Goal: Use online tool/utility: Utilize a website feature to perform a specific function

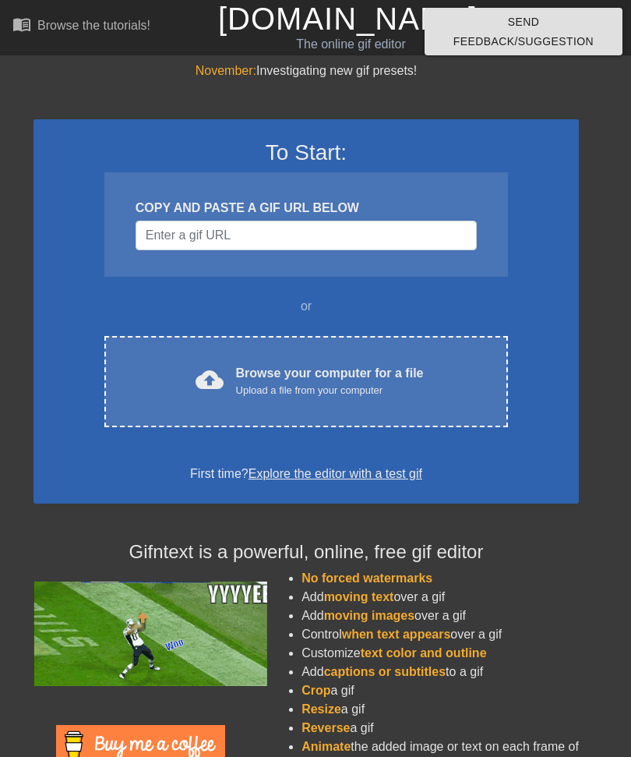
scroll to position [86, 0]
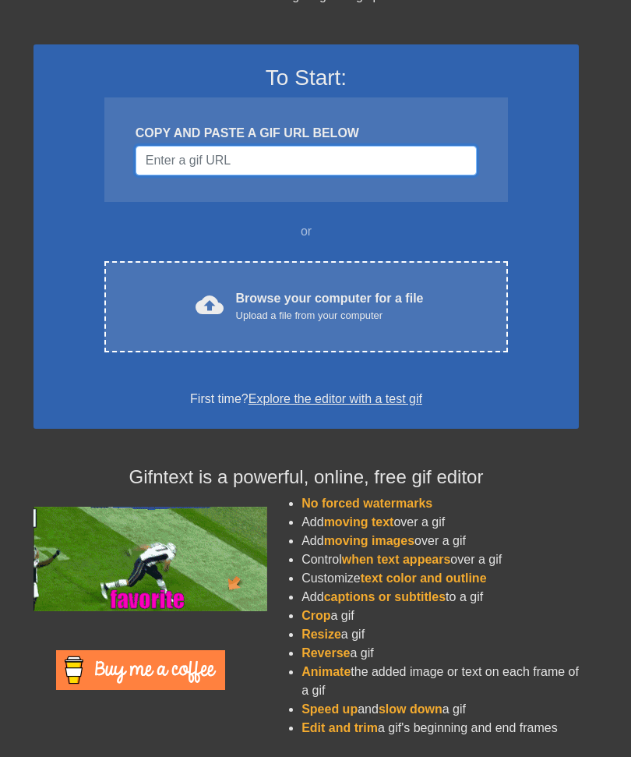
click at [265, 151] on input "Username" at bounding box center [306, 161] width 341 height 30
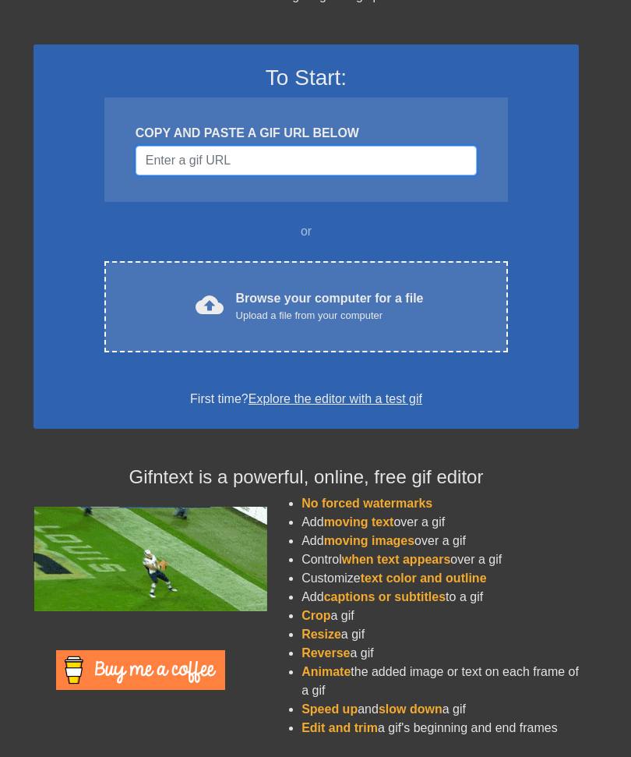
scroll to position [85, 0]
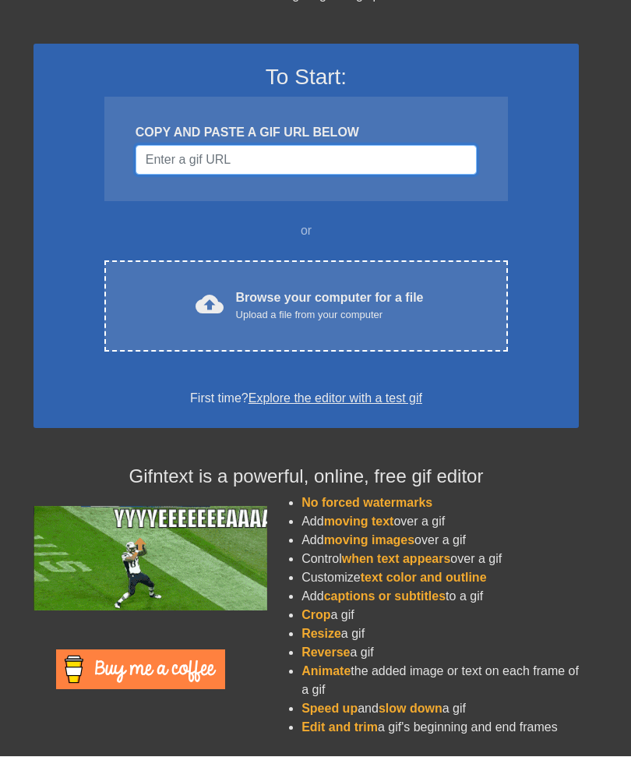
click at [228, 150] on input "Username" at bounding box center [306, 161] width 341 height 30
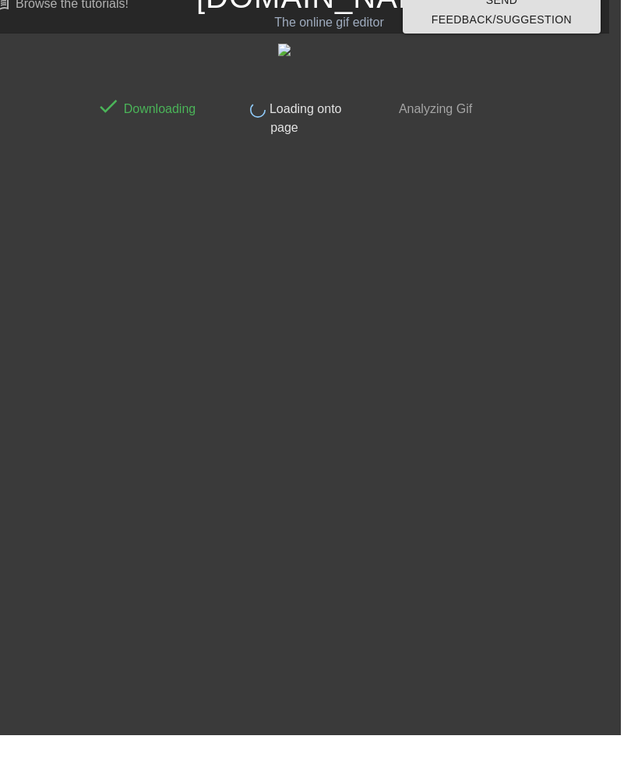
scroll to position [0, 0]
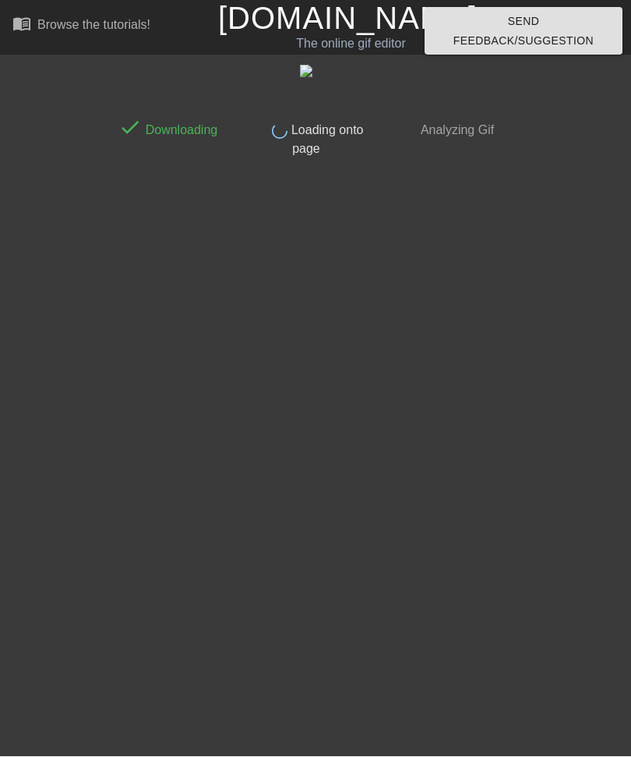
click at [142, 166] on html "menu_book Browse the tutorials! [DOMAIN_NAME] The online gif editor Send Feedba…" at bounding box center [315, 83] width 631 height 166
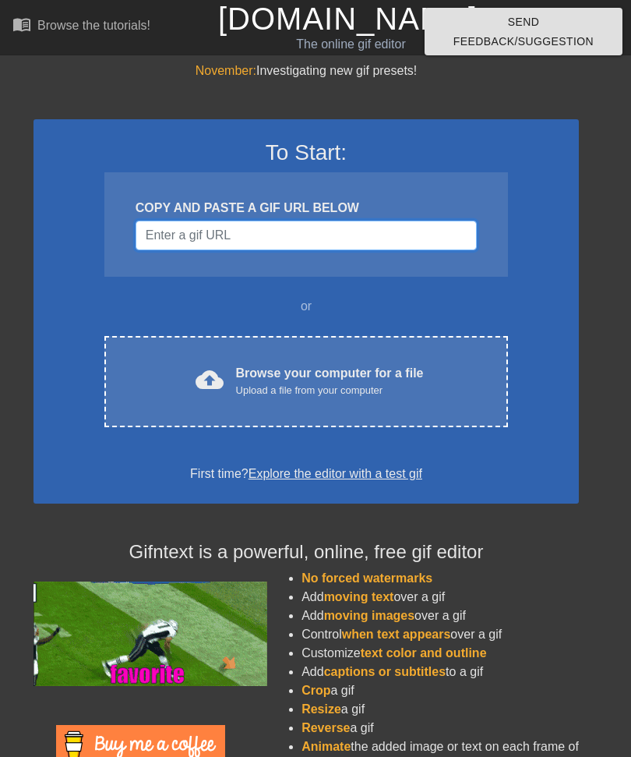
click at [419, 234] on input "Username" at bounding box center [306, 236] width 341 height 30
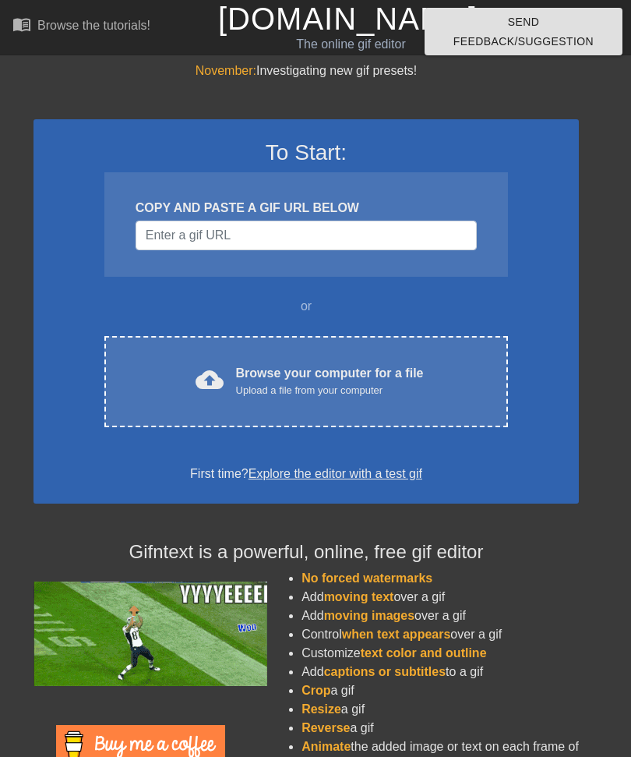
click at [404, 394] on div "Upload a file from your computer" at bounding box center [330, 391] width 188 height 16
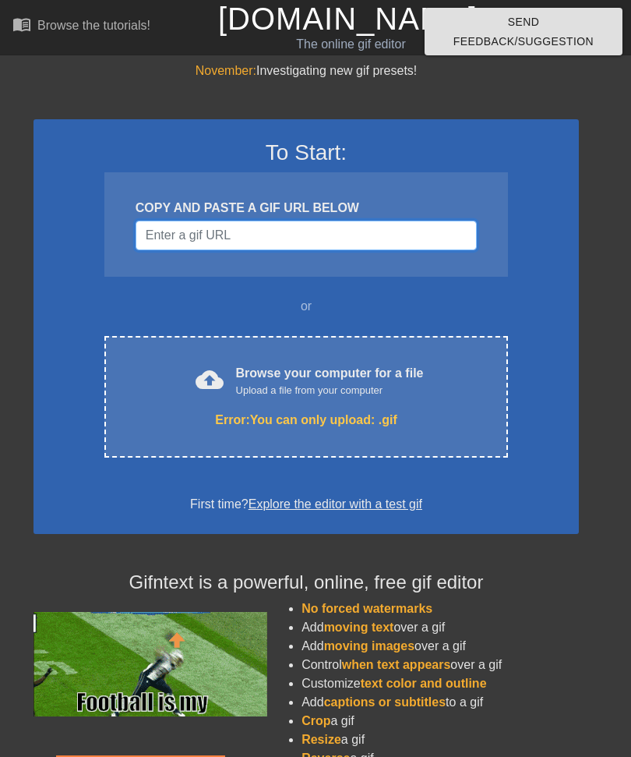
click at [362, 231] on input "Username" at bounding box center [306, 236] width 341 height 30
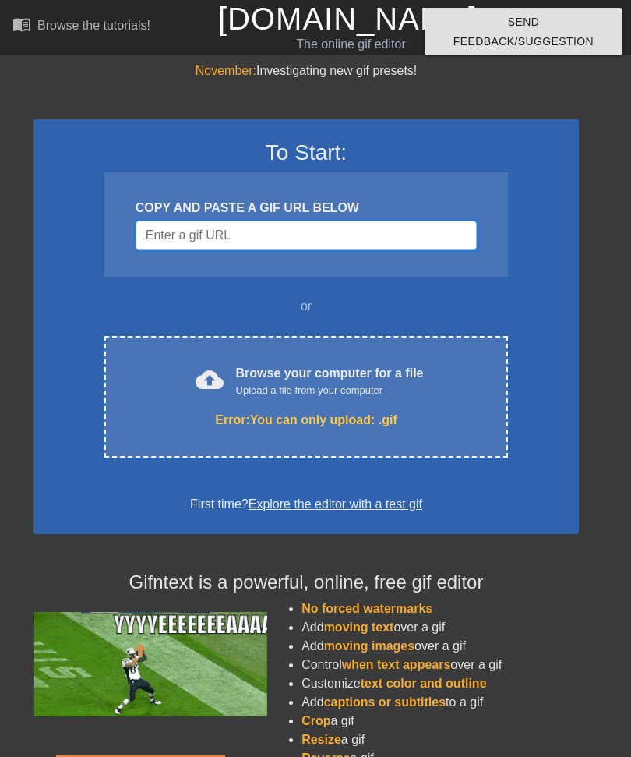
click at [261, 240] on input "Username" at bounding box center [306, 236] width 341 height 30
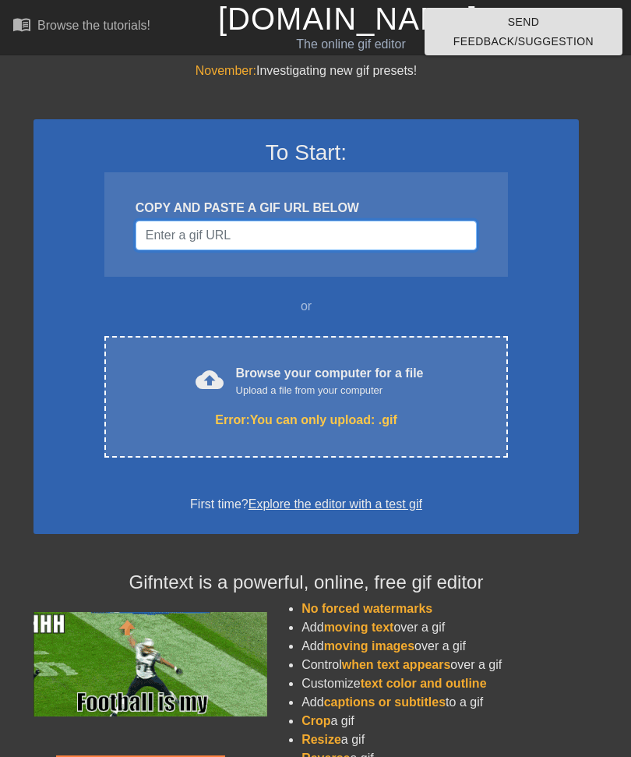
click at [238, 236] on input "Username" at bounding box center [306, 236] width 341 height 30
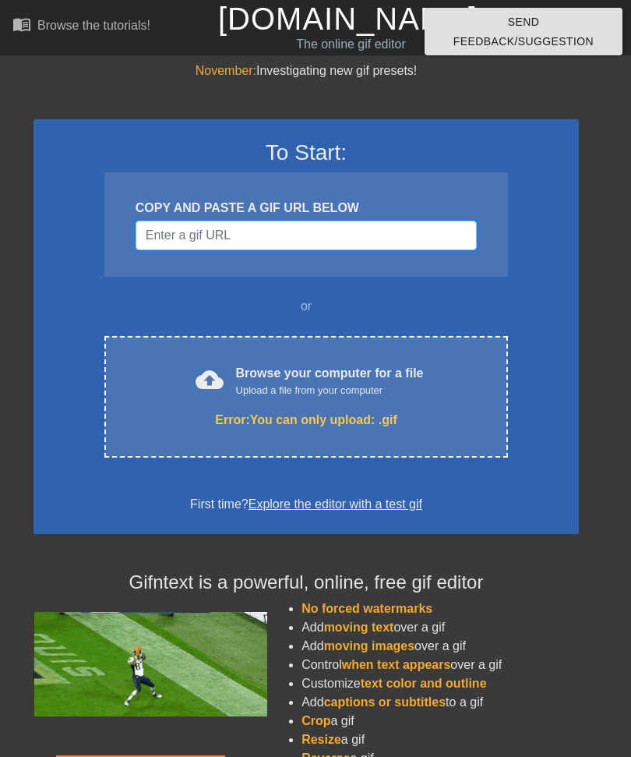
click at [221, 234] on input "Username" at bounding box center [306, 236] width 341 height 30
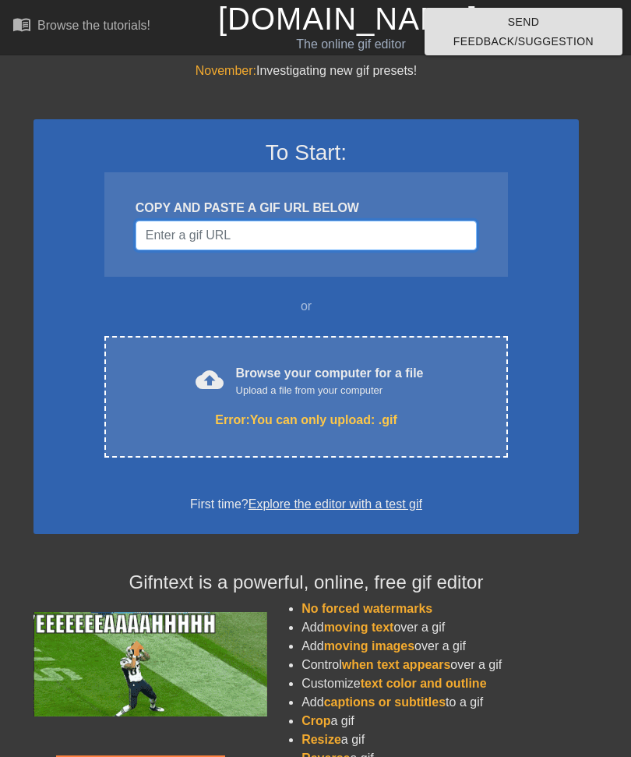
click at [253, 240] on input "Username" at bounding box center [306, 236] width 341 height 30
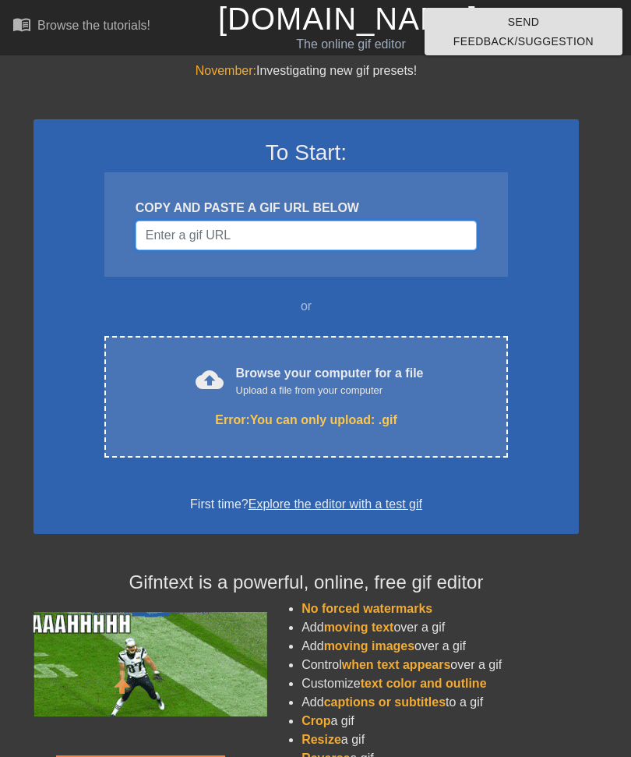
paste input "<div class="tenor-gif-embed" data-postid="2119379727931433497" data-share-metho…"
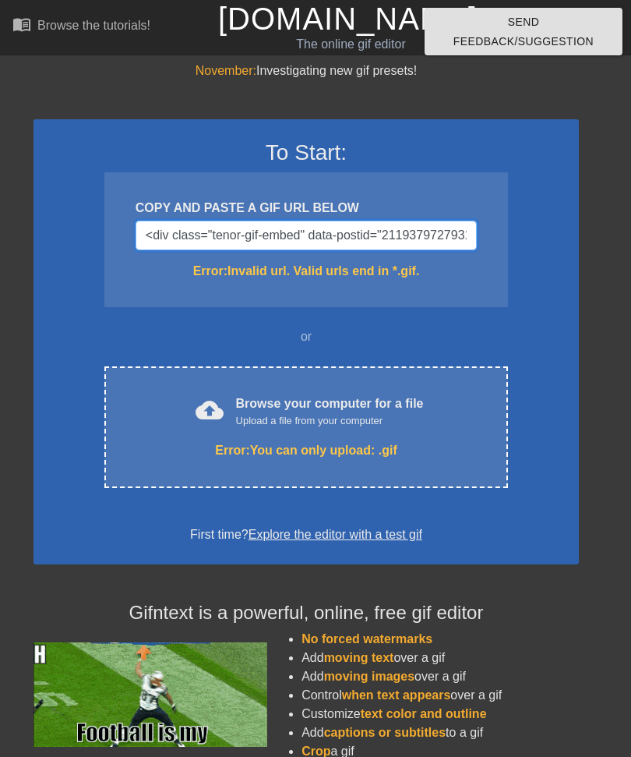
type input "<div class="tenor-gif-embed" data-postid="2119379727931433497" data-share-metho…"
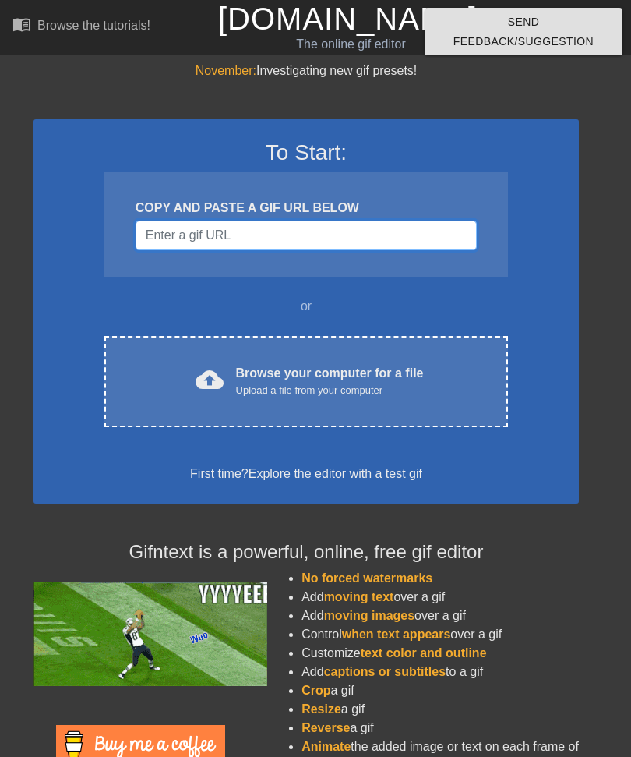
click at [309, 233] on input "Username" at bounding box center [306, 236] width 341 height 30
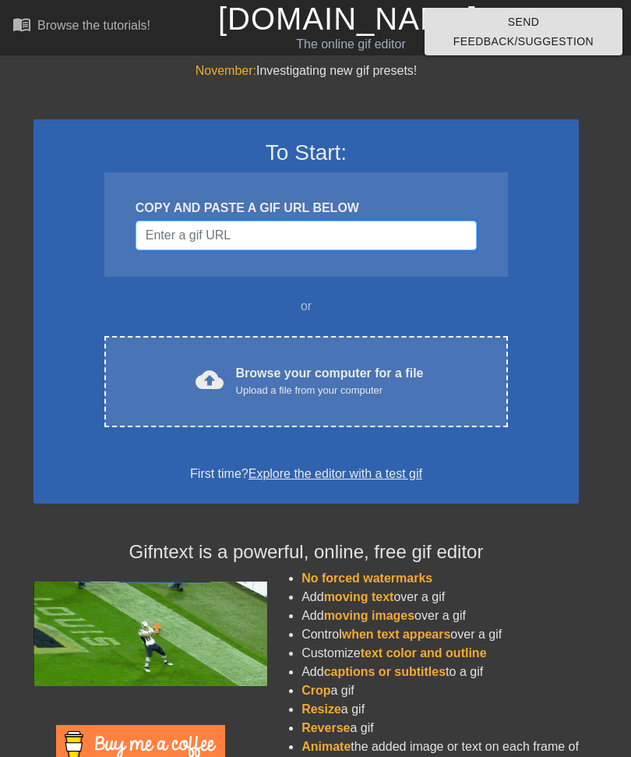
click at [238, 242] on input "Username" at bounding box center [306, 236] width 341 height 30
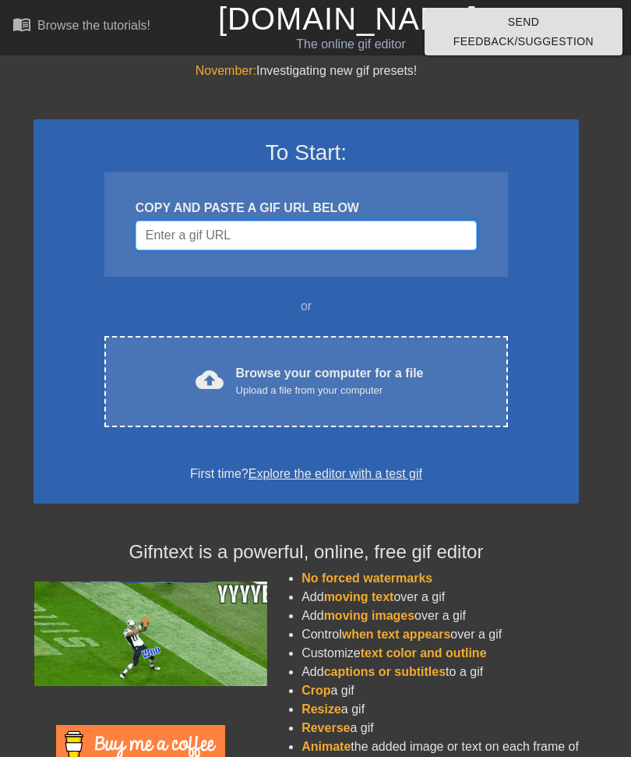
paste input "[URL][DOMAIN_NAME]"
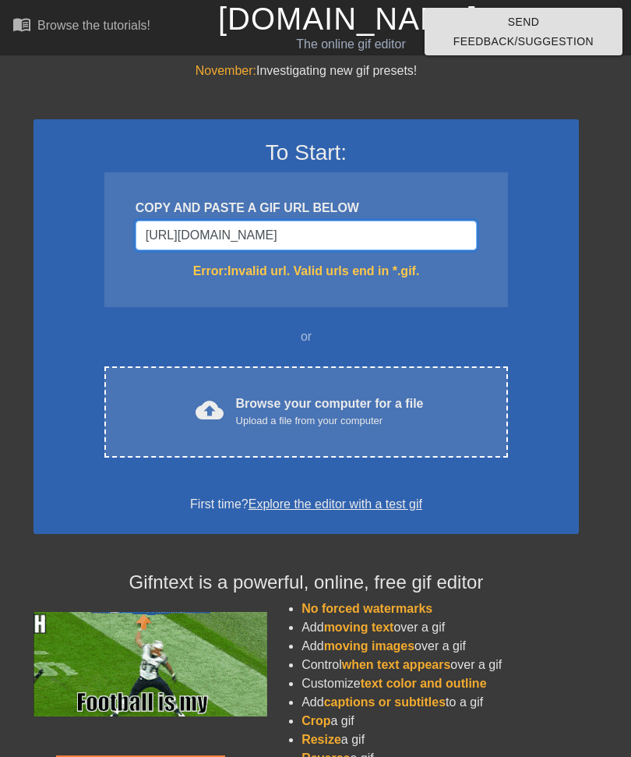
type input "[URL][DOMAIN_NAME]"
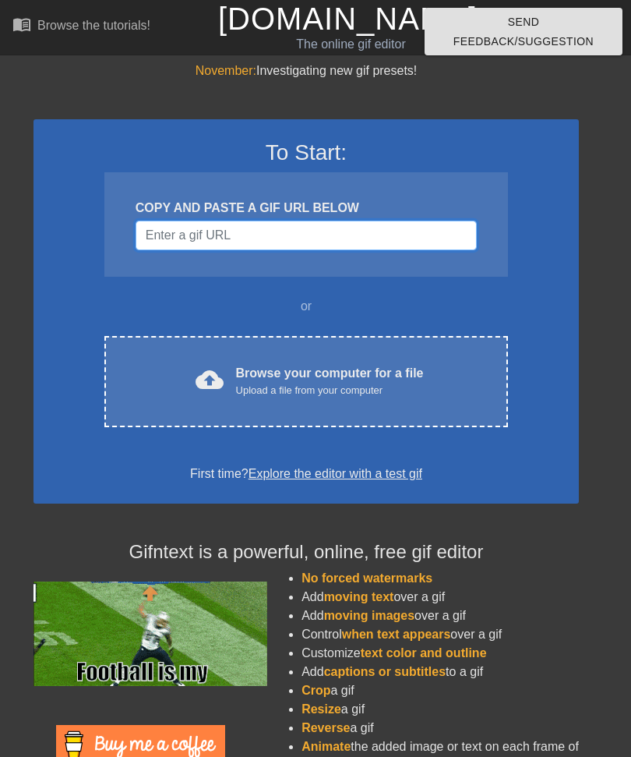
click at [289, 238] on input "Username" at bounding box center [306, 236] width 341 height 30
click at [194, 238] on input "Username" at bounding box center [306, 236] width 341 height 30
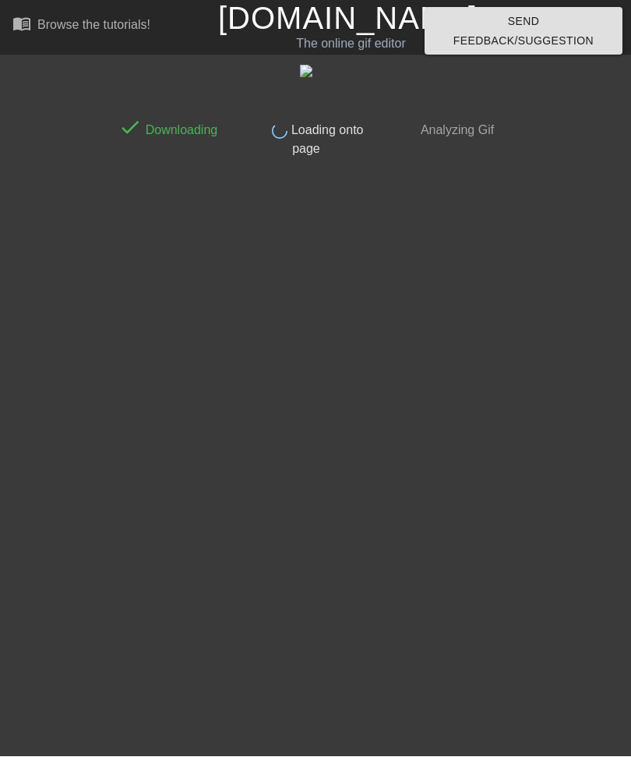
click at [313, 149] on span "Loading onto page" at bounding box center [326, 140] width 76 height 32
click at [315, 133] on span "Loading onto page" at bounding box center [326, 140] width 76 height 32
click at [313, 72] on img at bounding box center [306, 71] width 12 height 12
click at [309, 74] on img at bounding box center [306, 71] width 12 height 12
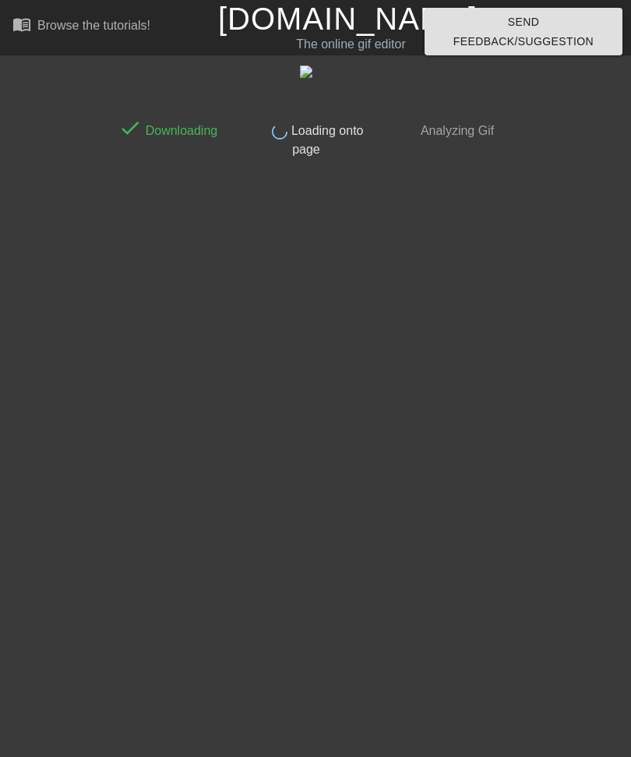
click at [143, 124] on span "Downloading" at bounding box center [180, 130] width 76 height 13
click at [299, 152] on span "Loading onto page" at bounding box center [326, 140] width 76 height 32
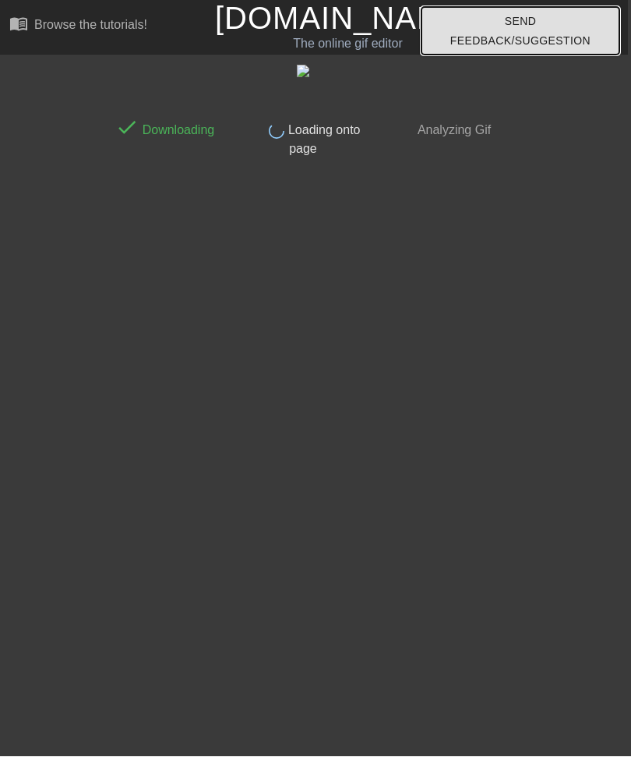
click at [503, 34] on span "Send Feedback/Suggestion" at bounding box center [520, 31] width 173 height 38
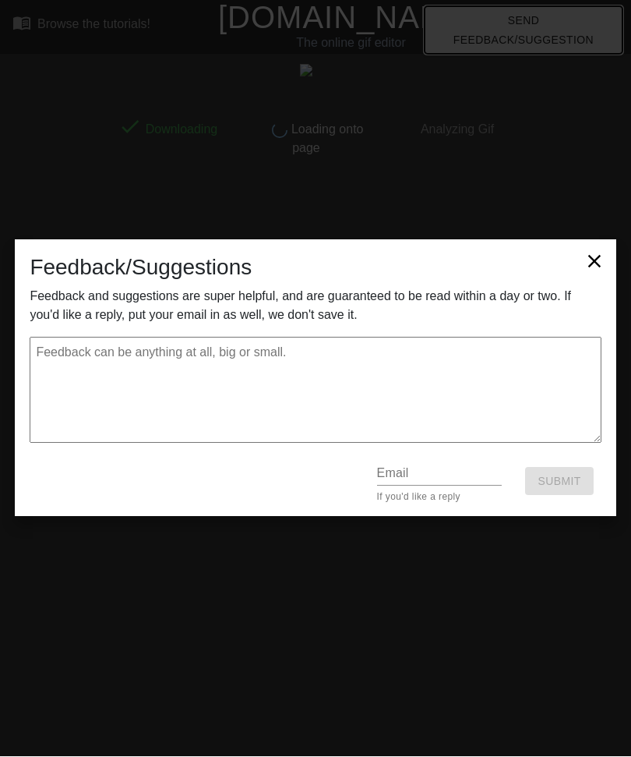
scroll to position [0, 0]
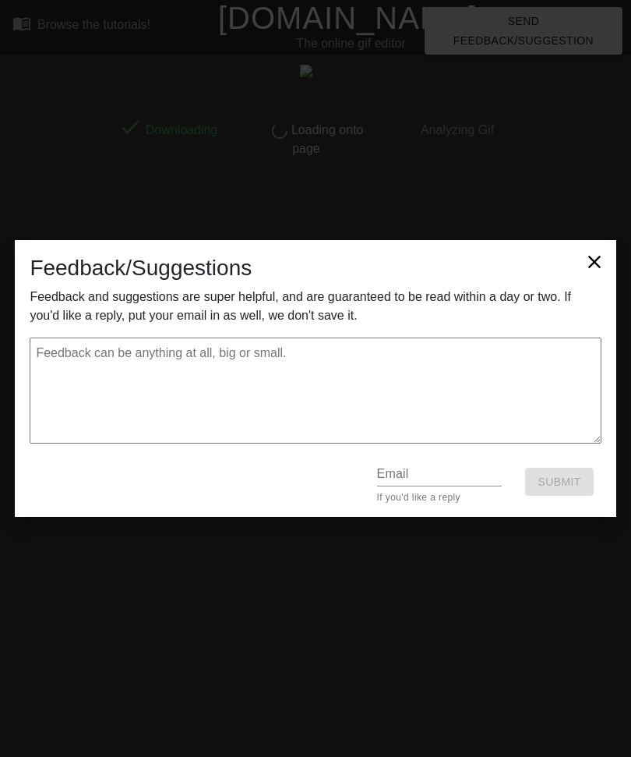
click at [535, 26] on div "Feedback/Suggestions Feedback and suggestions are super helpful, and are guaran…" at bounding box center [315, 378] width 631 height 757
type textarea "x"
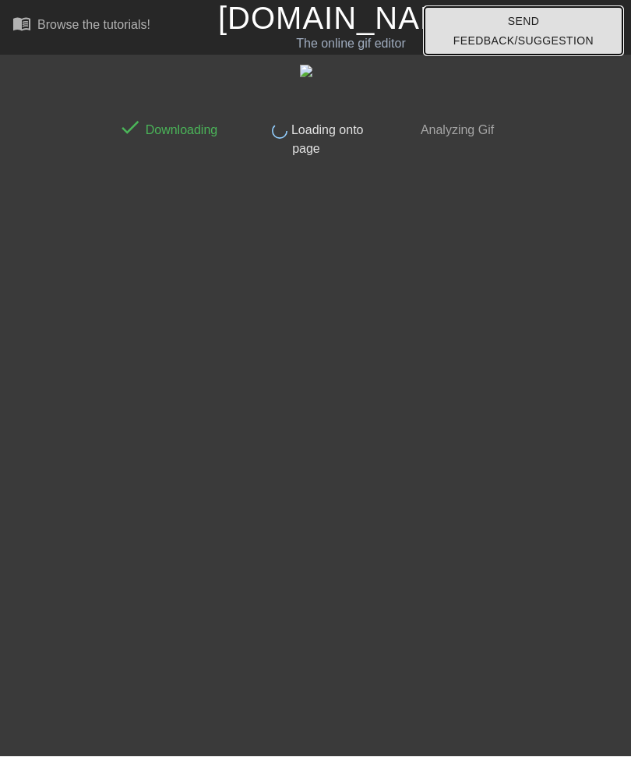
click at [502, 37] on span "Send Feedback/Suggestion" at bounding box center [523, 31] width 173 height 38
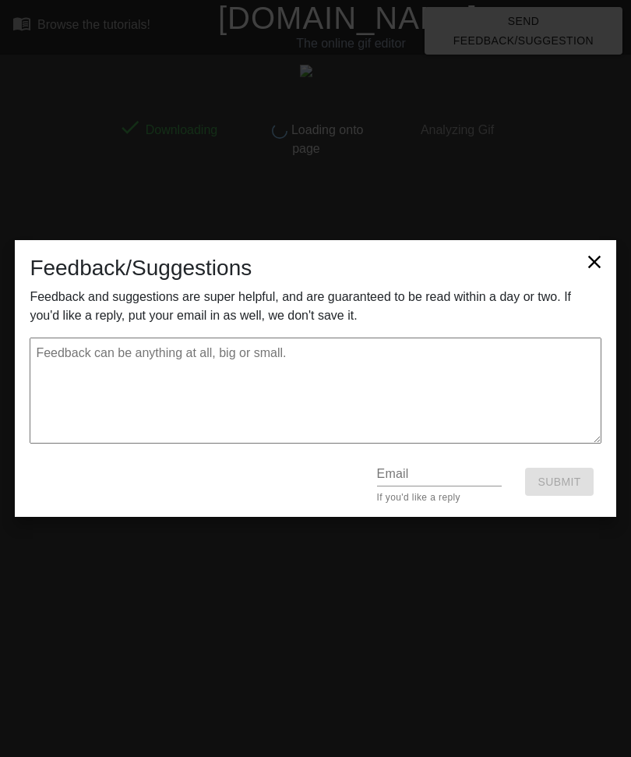
click at [109, 378] on textarea at bounding box center [315, 390] width 571 height 106
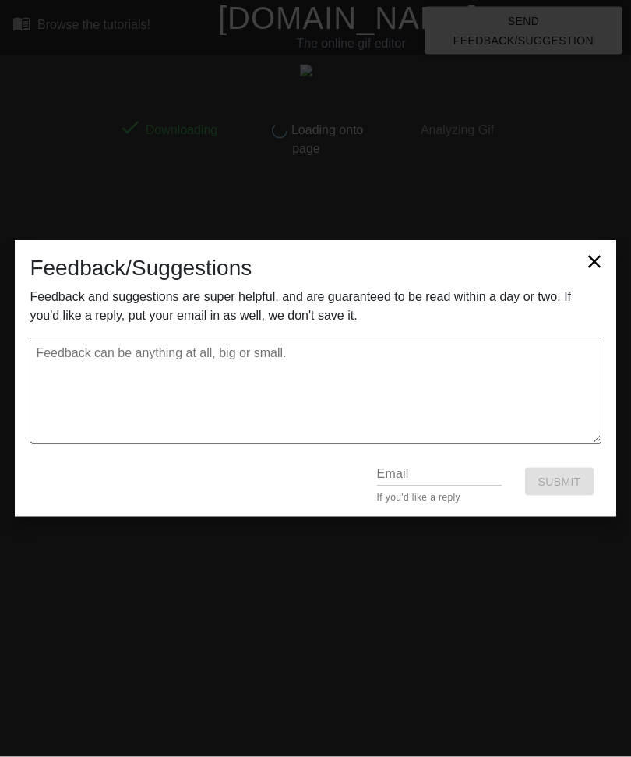
type textarea "A"
type textarea "x"
type textarea "Af"
type textarea "x"
type textarea "Aft"
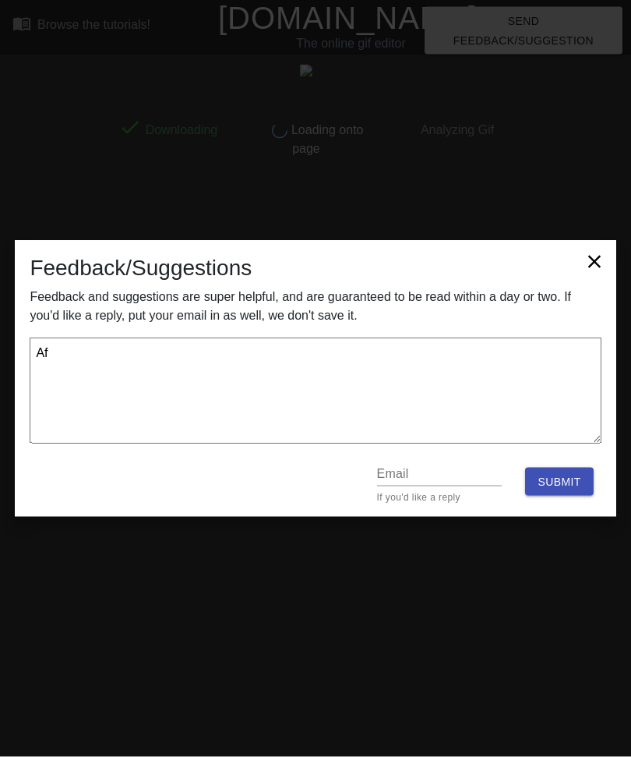
type textarea "x"
type textarea "Afte"
type textarea "x"
type textarea "After"
type textarea "x"
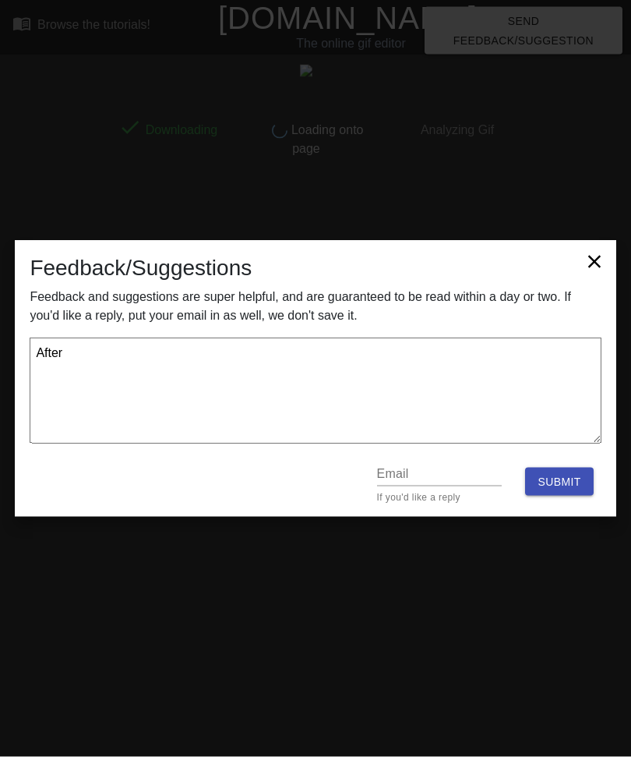
type textarea "After"
type textarea "x"
type textarea "After o"
type textarea "x"
type textarea "After oa"
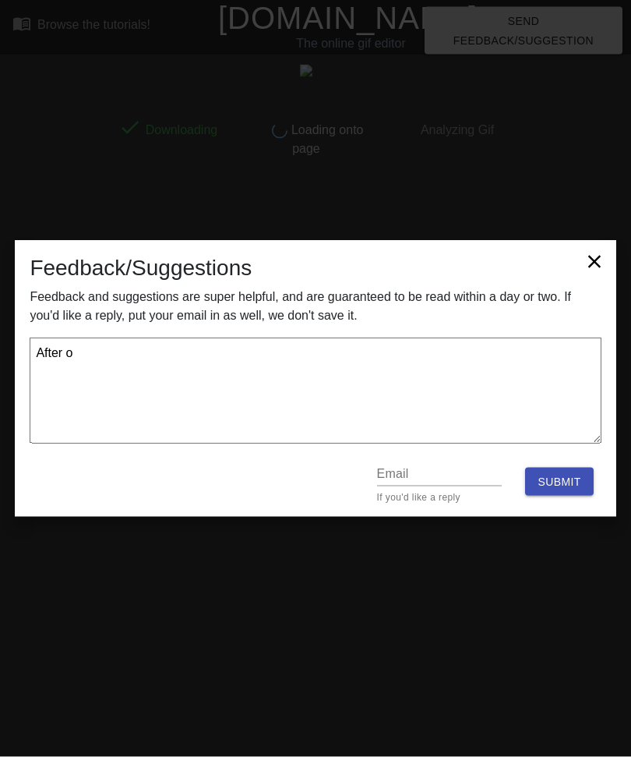
type textarea "x"
type textarea "After oad"
type textarea "x"
type textarea "After oadt"
type textarea "x"
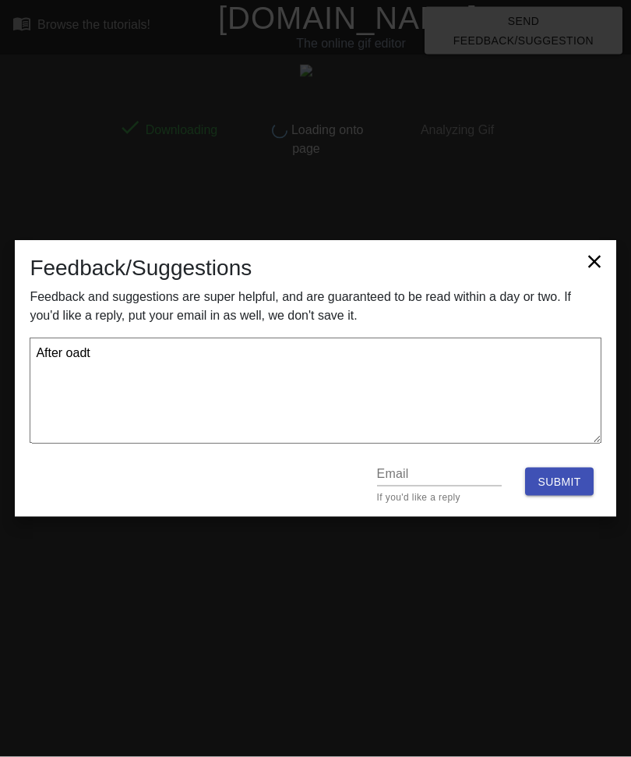
type textarea "After oadti"
type textarea "x"
type textarea "After oadtin"
type textarea "x"
type textarea "After oadting"
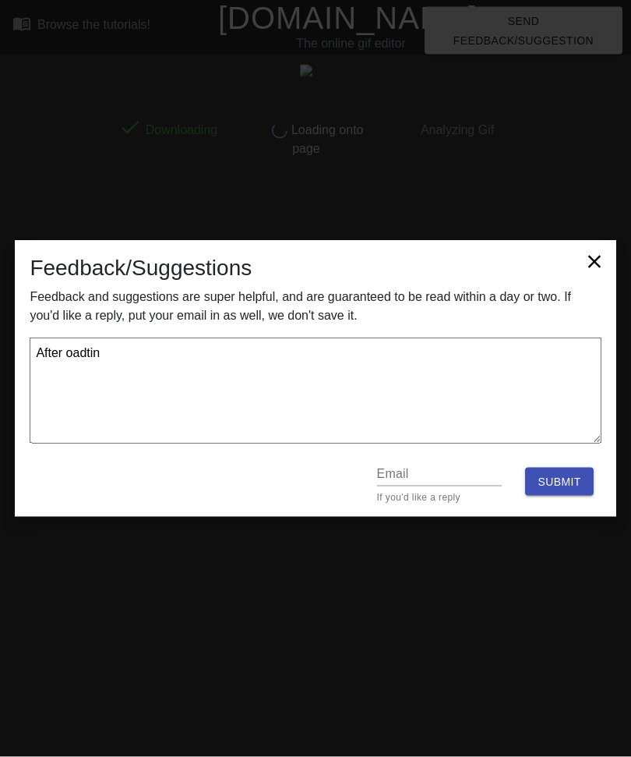
type textarea "x"
type textarea "After pasting"
type textarea "x"
type textarea "After pasting"
type textarea "x"
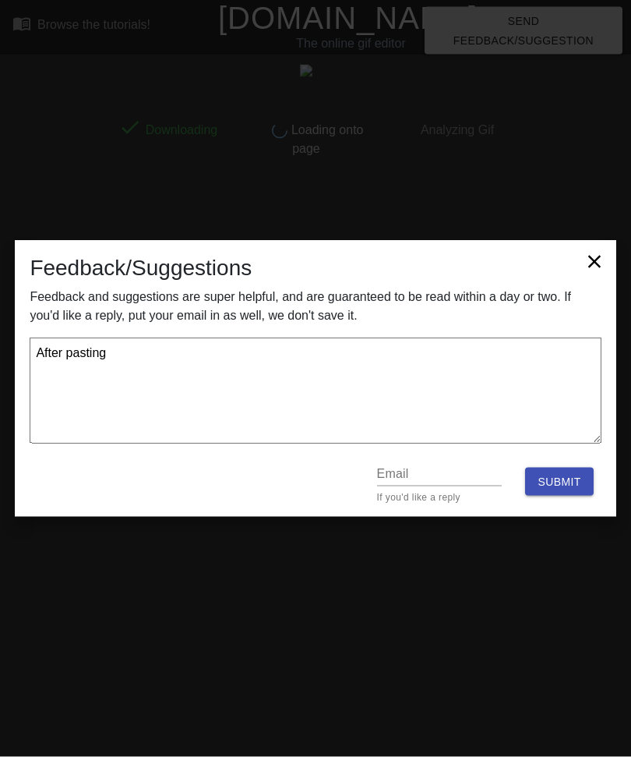
type textarea "After pasting t"
type textarea "x"
type textarea "After pasting th"
type textarea "x"
type textarea "After pasting the"
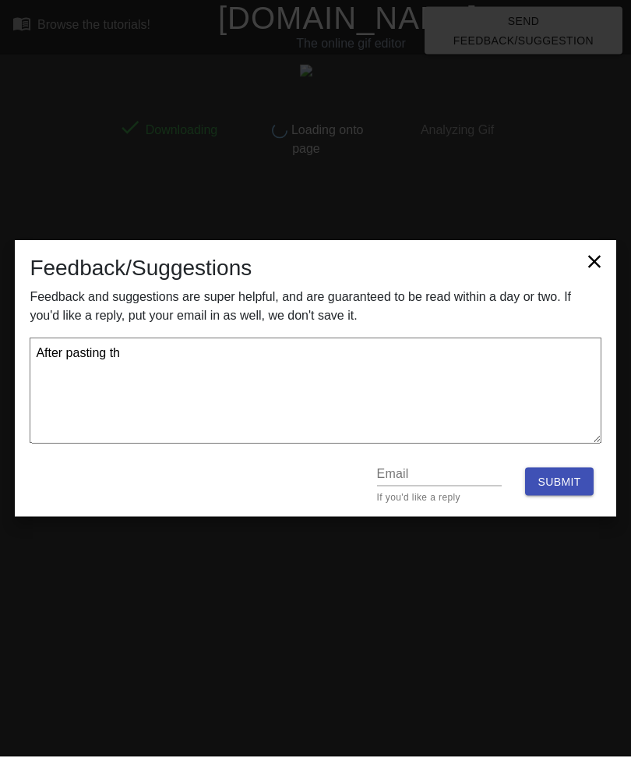
type textarea "x"
type textarea "After pasting the"
type textarea "x"
type textarea "After pasting the G"
type textarea "x"
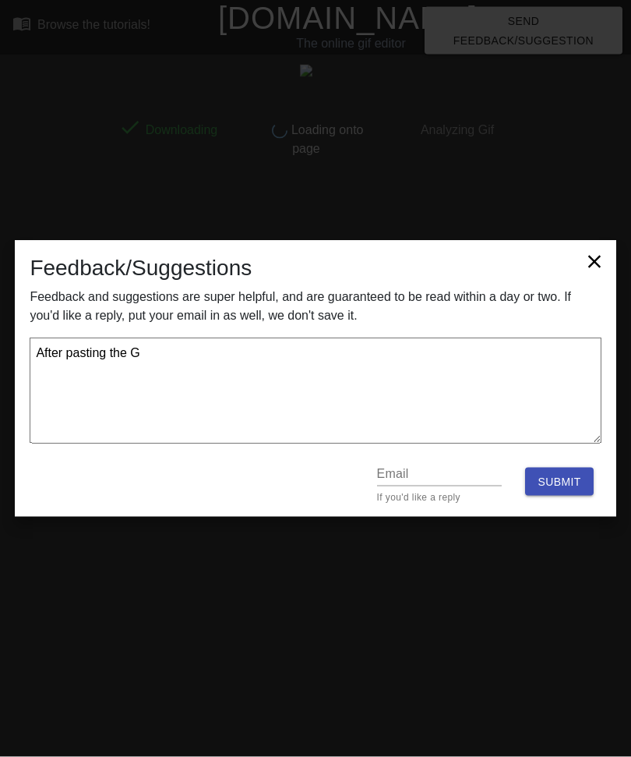
type textarea "After pasting the GI"
type textarea "x"
type textarea "After pasting the GIF"
type textarea "x"
type textarea "After pasting the GIF"
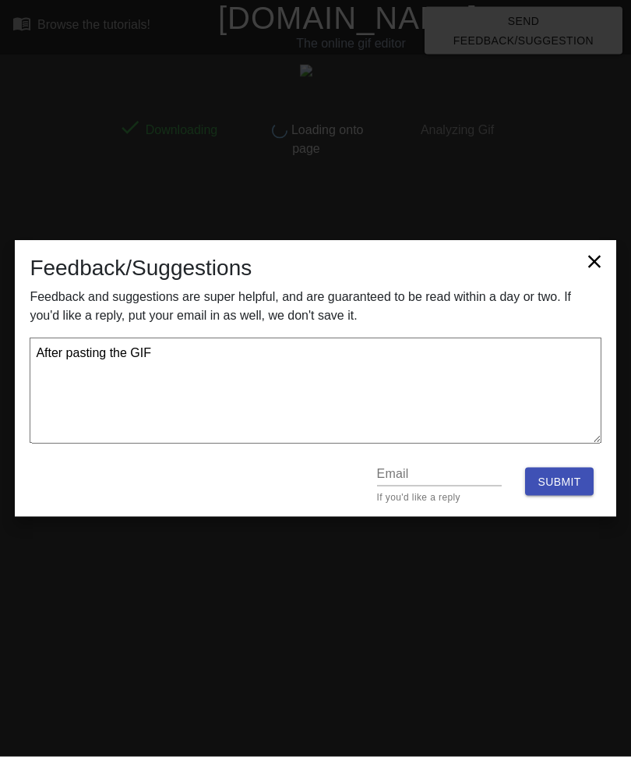
type textarea "x"
type textarea "After pasting the GIF U"
type textarea "x"
type textarea "After pasting the GIF UR"
type textarea "x"
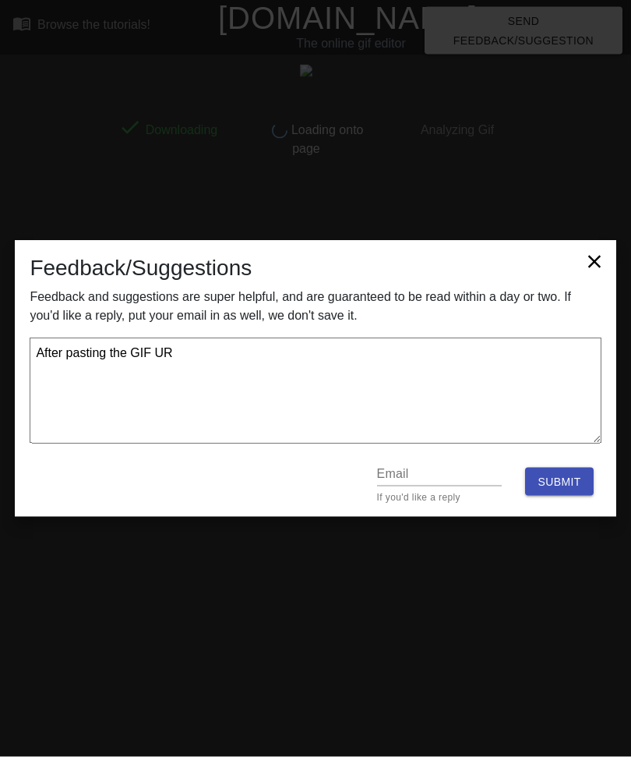
type textarea "After pasting the GIF URL"
type textarea "x"
type textarea "After pasting the GIF URL,"
type textarea "x"
type textarea "After pasting the GIF URL,"
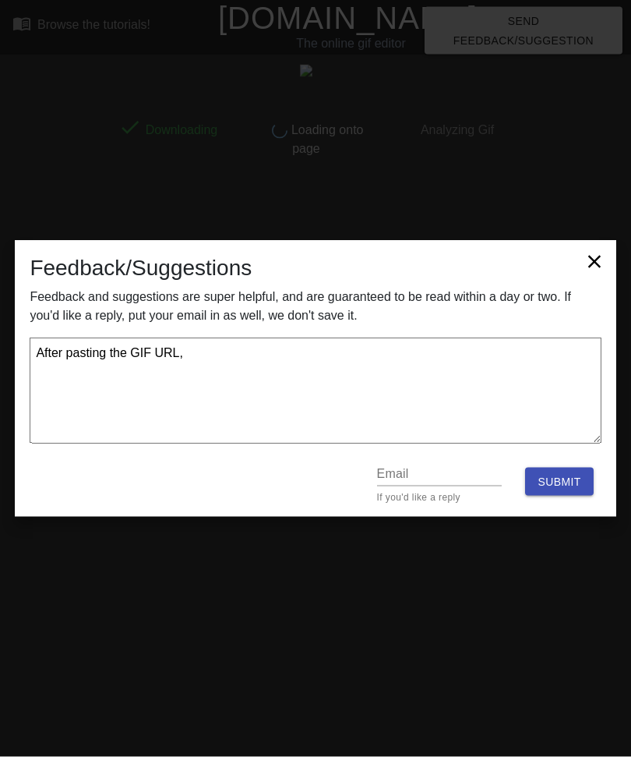
type textarea "x"
type textarea "After pasting the GIF URL, I"
type textarea "x"
type textarea "After pasting the GIF URL, It"
type textarea "x"
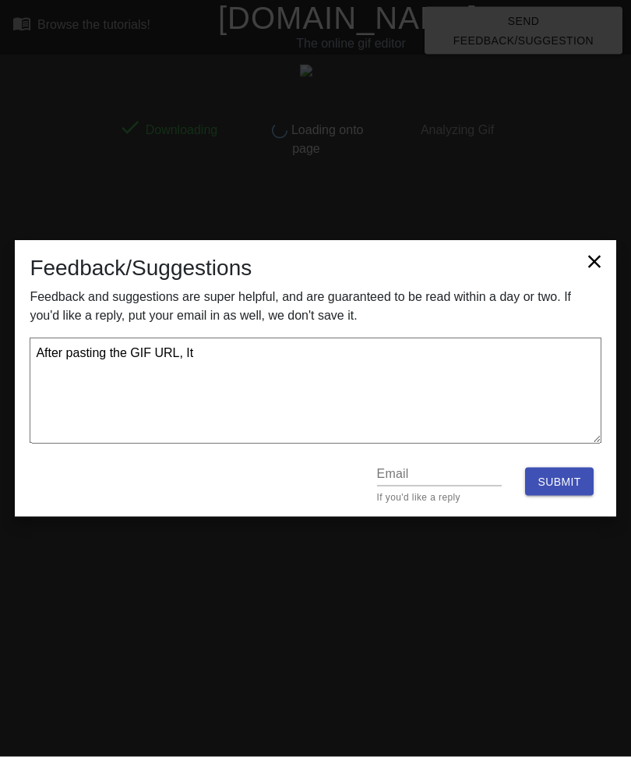
type textarea "After pasting the GIF URL, It"
type textarea "x"
type textarea "After pasting the GIF URL, It s"
type textarea "x"
type textarea "After pasting the GIF URL, It st"
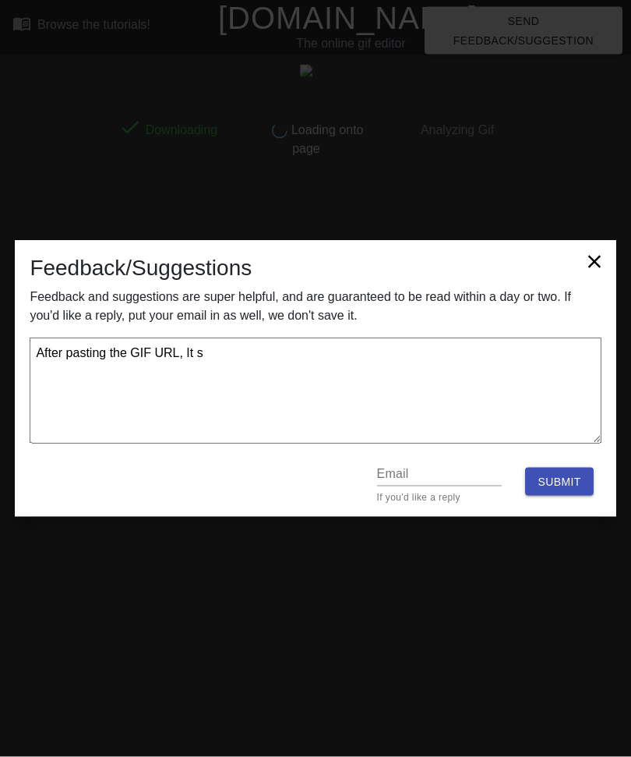
type textarea "x"
type textarea "After pasting the GIF URL, It sta"
type textarea "x"
type textarea "After pasting the GIF URL, It stay"
type textarea "x"
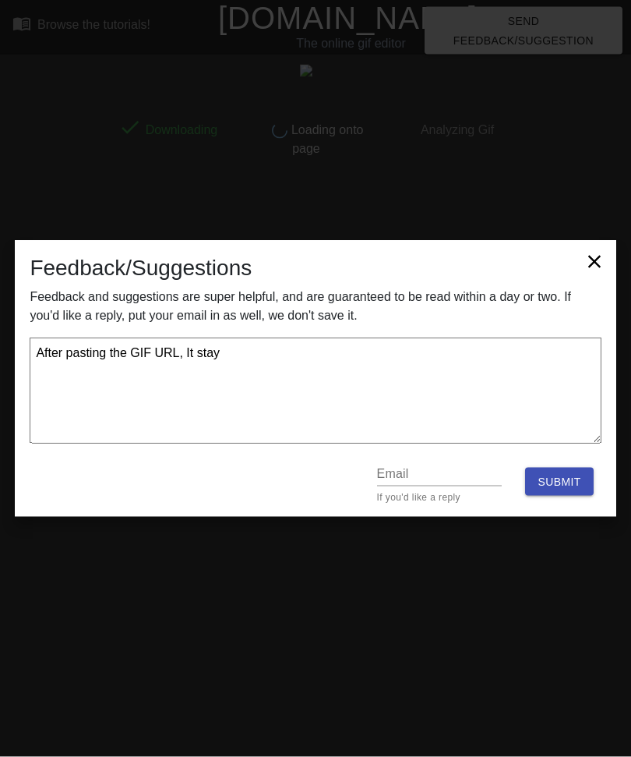
type textarea "After pasting the GIF URL, It stays"
type textarea "x"
type textarea "After pasting the GIF URL, It stays"
type textarea "x"
type textarea "After pasting the GIF URL, It stays"
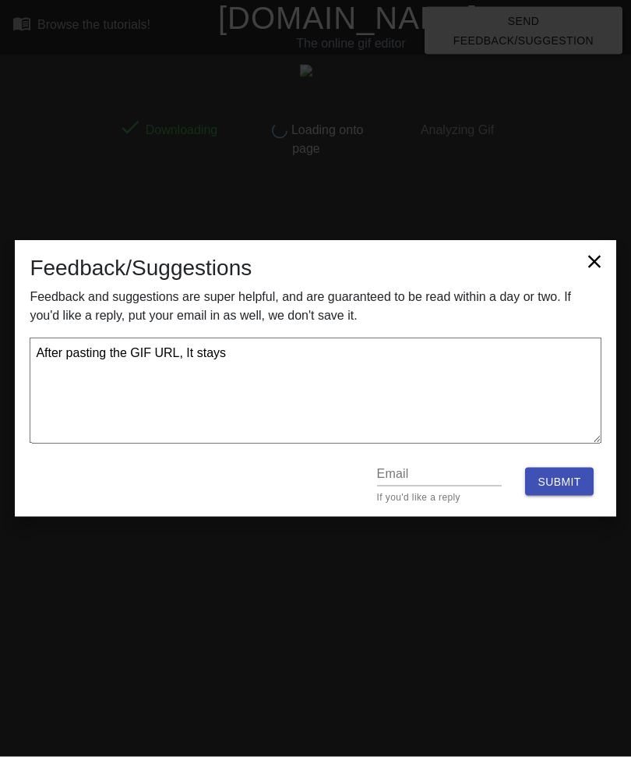
type textarea "x"
type textarea "After pasting the GIF URL, It stay"
type textarea "x"
type textarea "After pasting the GIF URL, It sta"
type textarea "x"
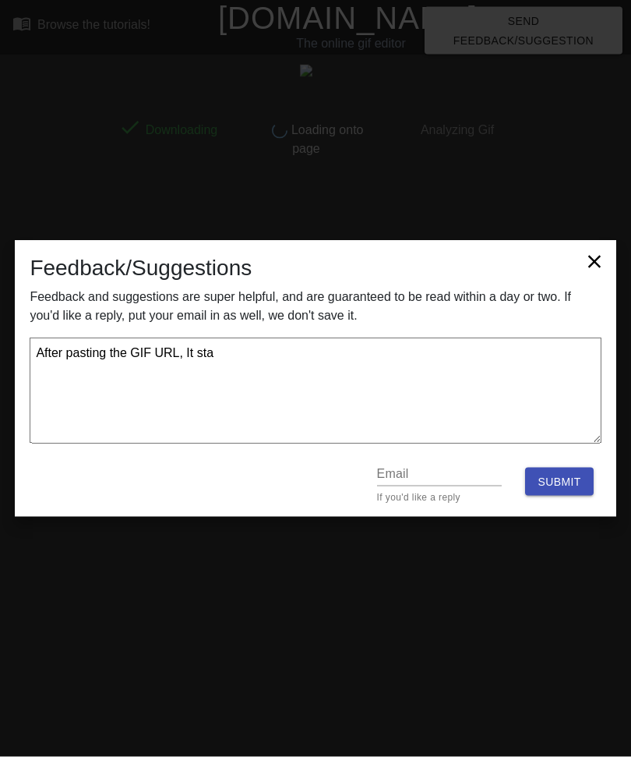
type textarea "After pasting the GIF URL, It st"
type textarea "x"
type textarea "After pasting the GIF URL, It s"
type textarea "x"
type textarea "After pasting the GIF URL, It"
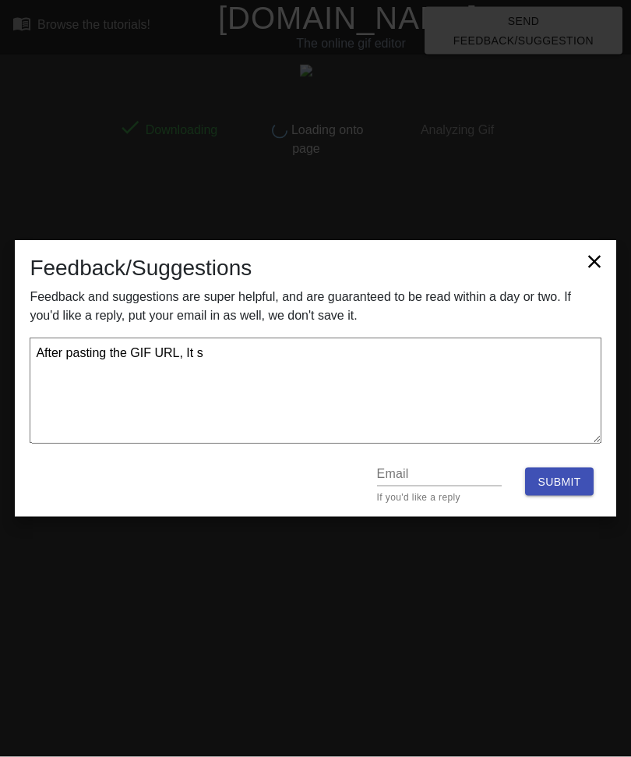
type textarea "x"
type textarea "After pasting the GIF URL, It s"
type textarea "x"
type textarea "After pasting the GIF URL, It sa"
type textarea "x"
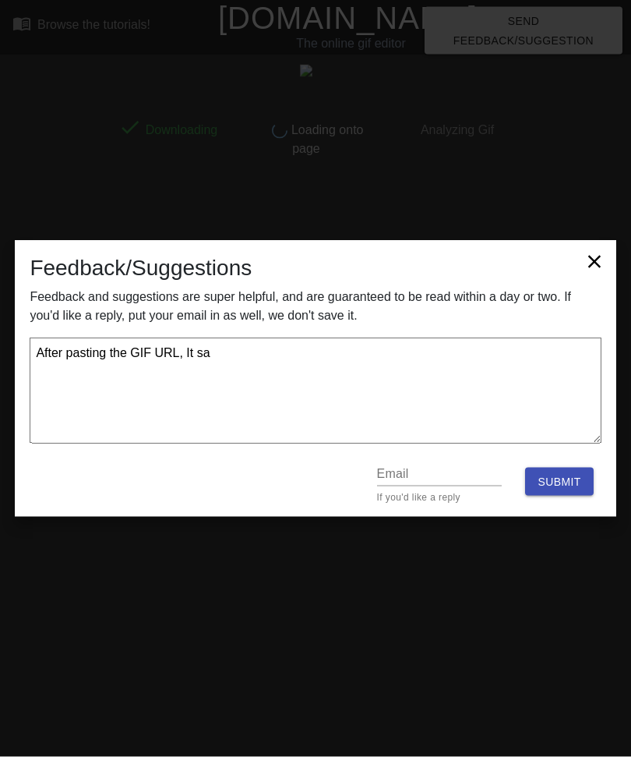
type textarea "After pasting the GIF URL, It say"
type textarea "x"
type textarea "After pasting the GIF URL, It says"
type textarea "x"
type textarea "After pasting the GIF URL, It says"
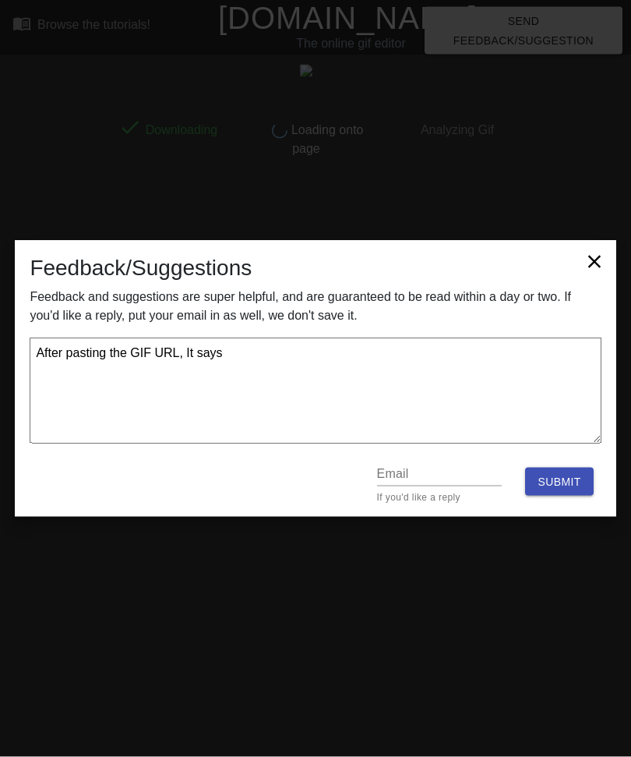
type textarea "x"
type textarea "After pasting the GIF URL, It says i"
type textarea "x"
type textarea "After pasting the GIF URL, It says it"
type textarea "x"
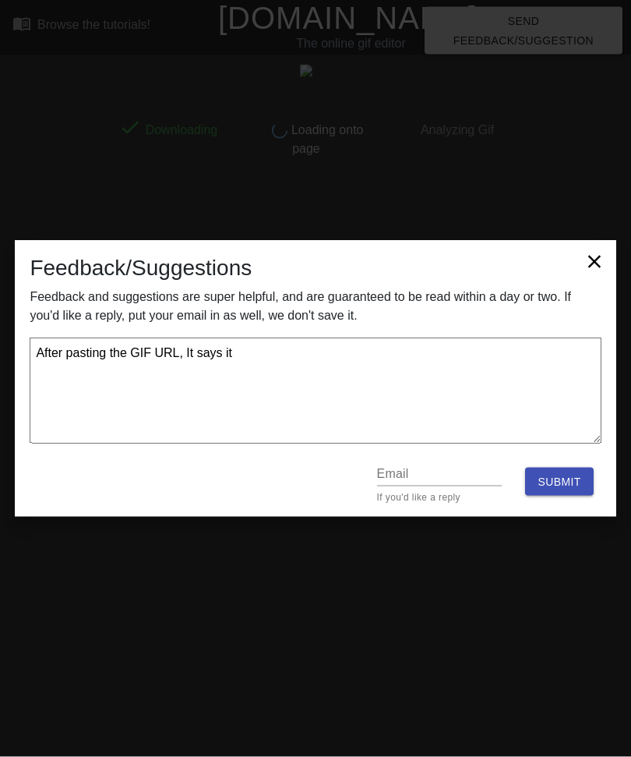
type textarea "After pasting the GIF URL, It says it"
type textarea "x"
type textarea "After pasting the GIF URL, It says it w"
type textarea "x"
type textarea "After pasting the GIF URL, It says it wa"
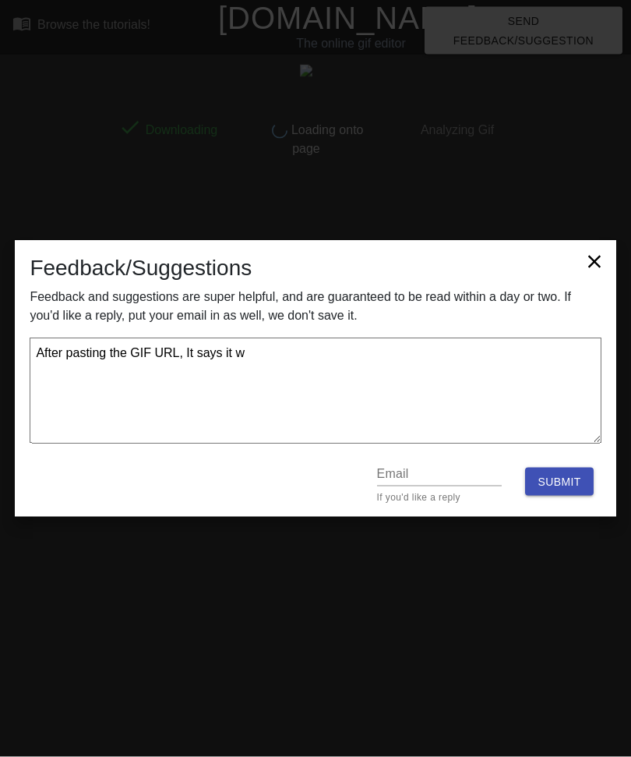
type textarea "x"
type textarea "After pasting the GIF URL, It says it was"
type textarea "x"
type textarea "After pasting the GIF URL, It says it was"
type textarea "x"
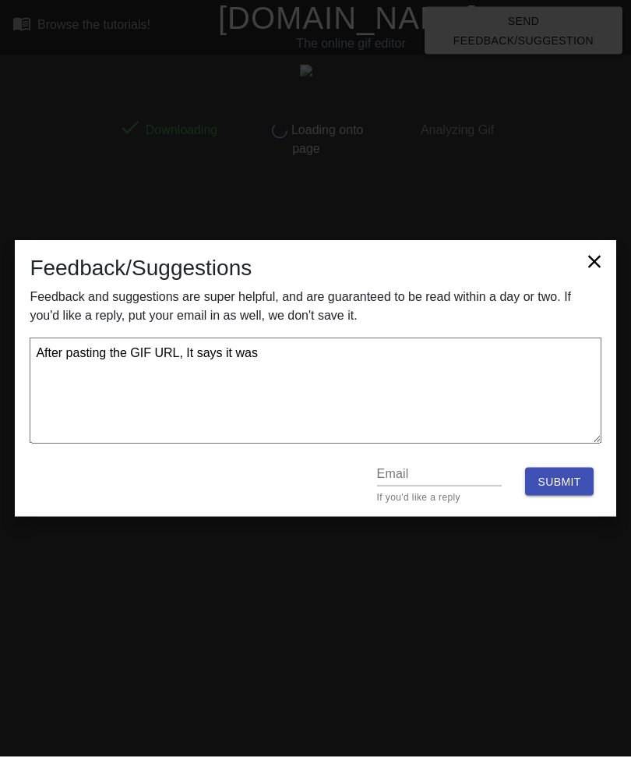
type textarea "After pasting the GIF URL, It says it was d"
type textarea "x"
type textarea "After pasting the GIF URL, It says it was do"
type textarea "x"
type textarea "After pasting the GIF URL, It says it was dow"
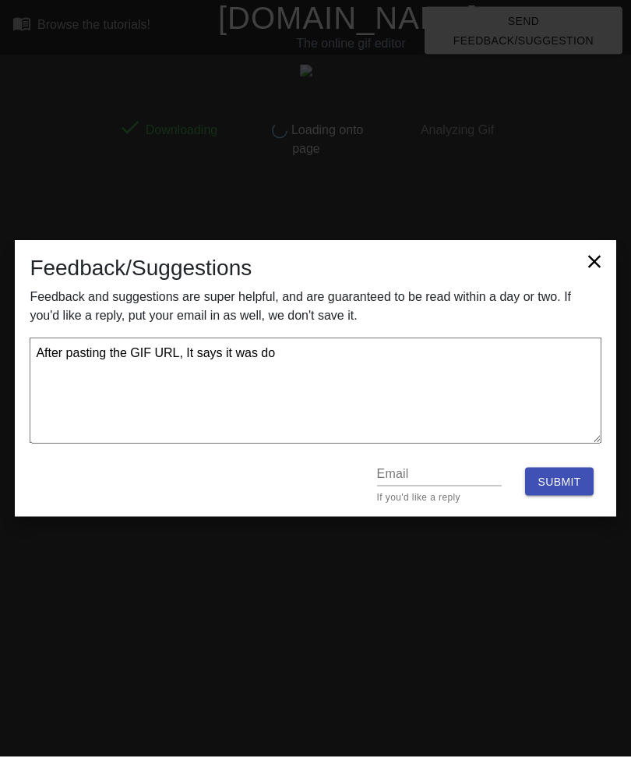
type textarea "x"
type textarea "After pasting the GIF URL, It says it was down"
type textarea "x"
type textarea "After pasting the GIF URL, It says it was downl"
type textarea "x"
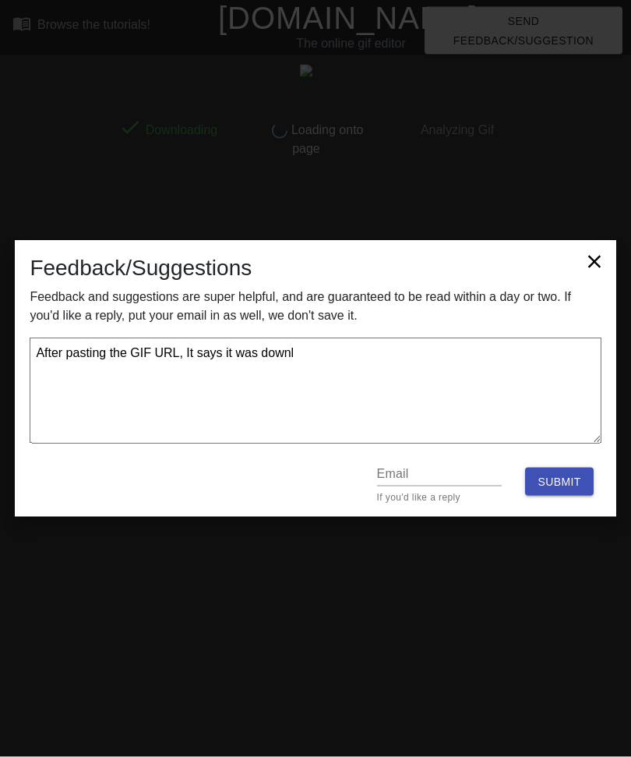
type textarea "After pasting the GIF URL, It says it was downloaded"
type textarea "x"
type textarea "After pasting the GIF URL, It says it was downloaded"
type textarea "x"
type textarea "After pasting the GIF URL, It says it was downloaded"
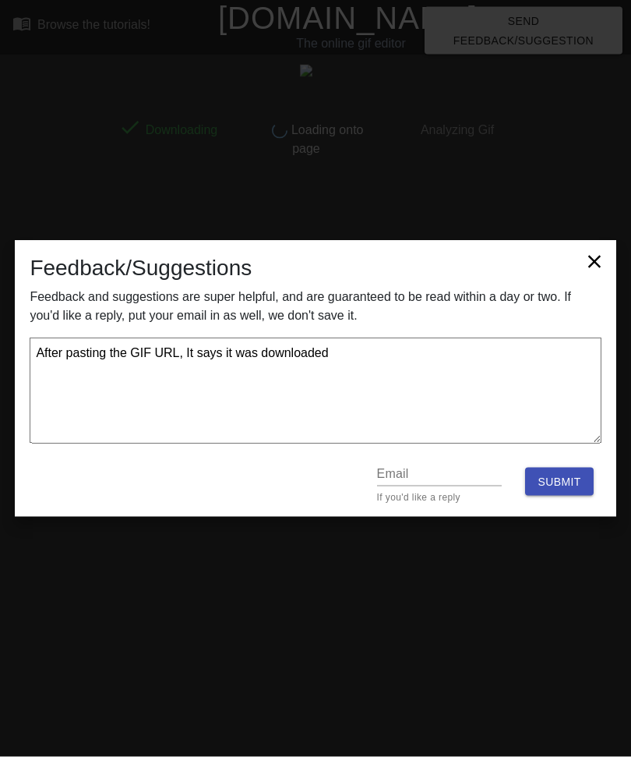
type textarea "x"
type textarea "After pasting the GIF URL, It says it was downloaded,"
type textarea "x"
type textarea "After pasting the GIF URL, It says it was downloaded,"
type textarea "x"
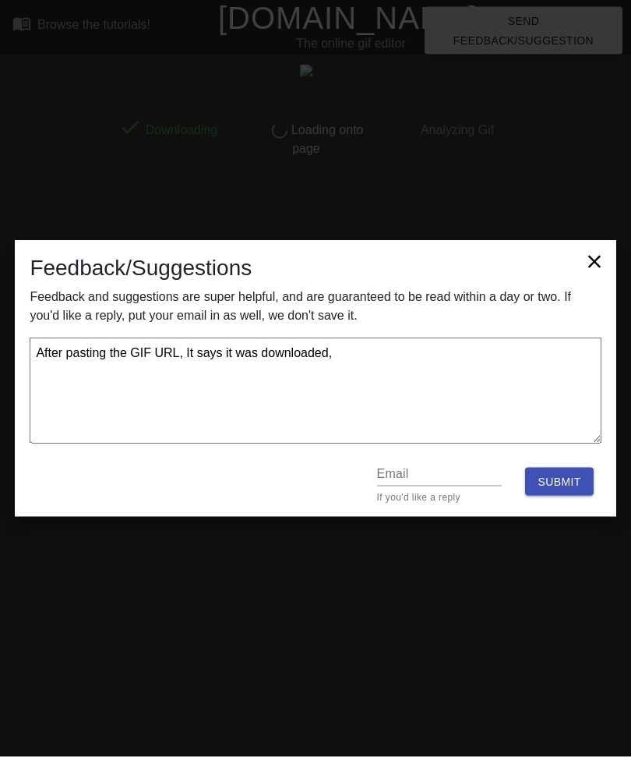
type textarea "After pasting the GIF URL, It says it was downloaded, b"
type textarea "x"
type textarea "After pasting the GIF URL, It says it was downloaded, bu"
type textarea "x"
type textarea "After pasting the GIF URL, It says it was downloaded, but"
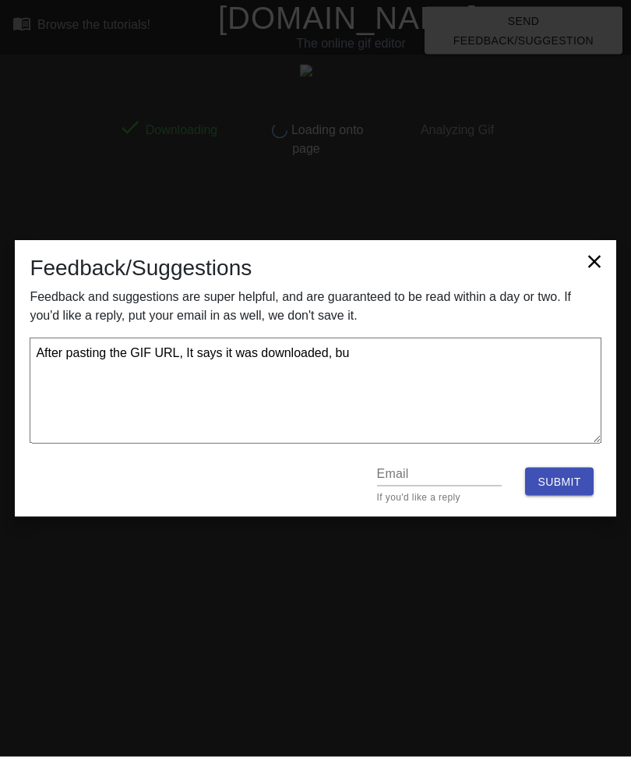
type textarea "x"
type textarea "After pasting the GIF URL, It says it was downloaded, but"
type textarea "x"
type textarea "After pasting the GIF URL, It says it was downloaded, but n"
type textarea "x"
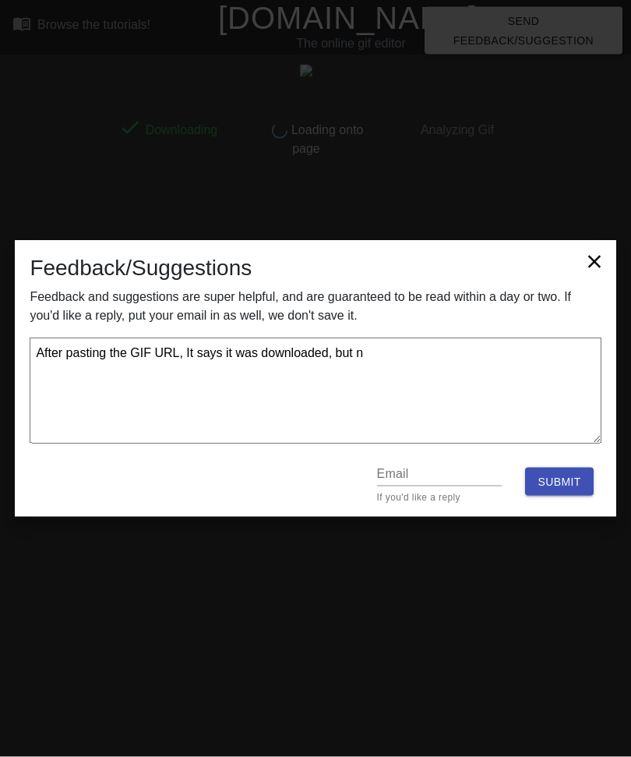
type textarea "After pasting the GIF URL, It says it was downloaded, but ne"
type textarea "x"
type textarea "After pasting the GIF URL, It says it was downloaded, but nev"
type textarea "x"
type textarea "After pasting the GIF URL, It says it was downloaded, but neve"
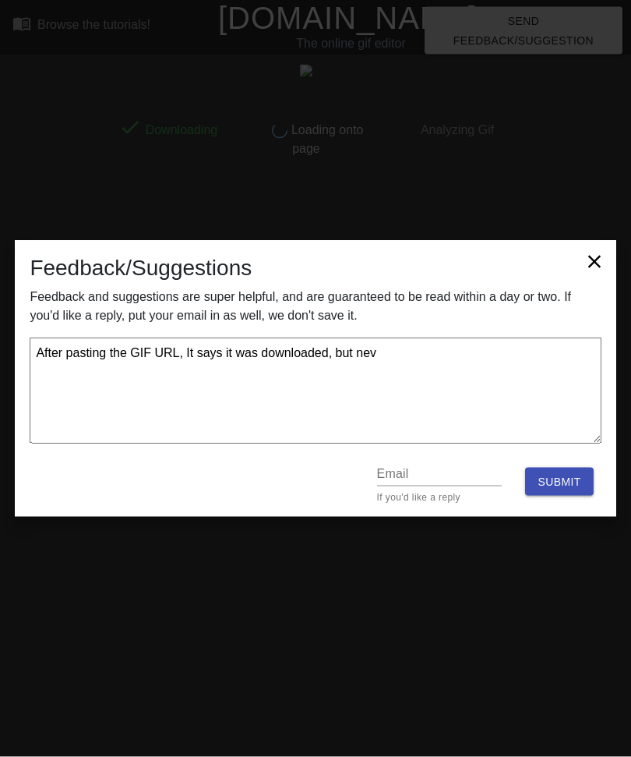
type textarea "x"
type textarea "After pasting the GIF URL, It says it was downloaded, but never"
type textarea "x"
type textarea "After pasting the GIF URL, It says it was downloaded, but never"
type textarea "x"
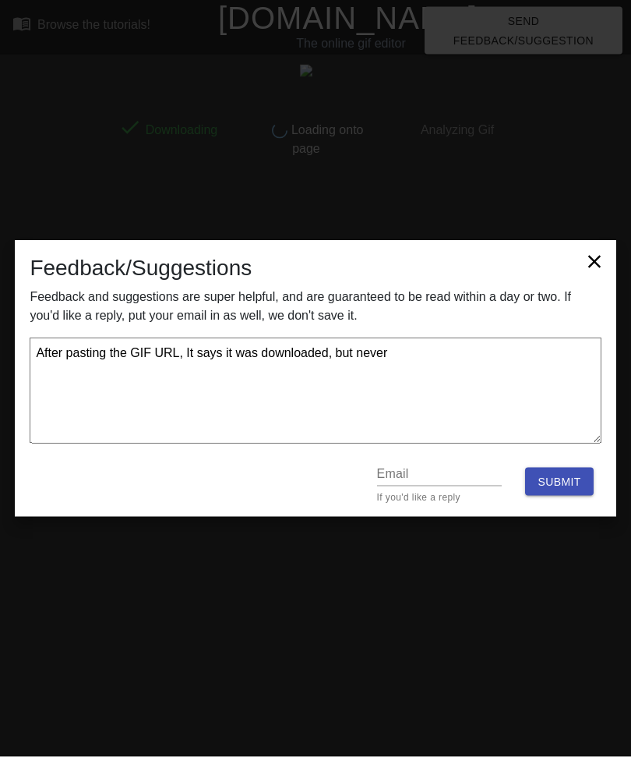
type textarea "After pasting the GIF URL, It says it was downloaded, but never g"
type textarea "x"
type textarea "After pasting the GIF URL, It says it was downloaded, but never ge"
type textarea "x"
type textarea "After pasting the GIF URL, It says it was downloaded, but never get"
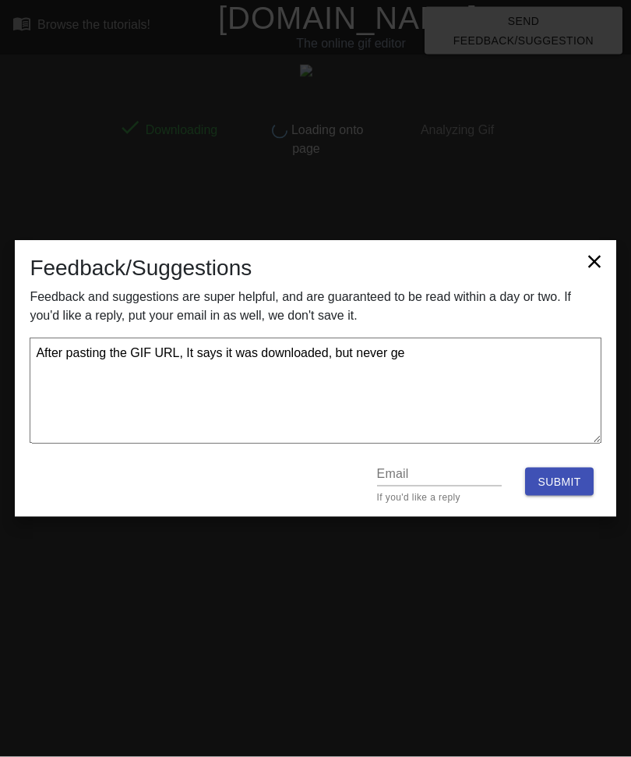
type textarea "x"
type textarea "After pasting the GIF URL, It says it was downloaded, but never gets"
type textarea "x"
type textarea "After pasting the GIF URL, It says it was downloaded, but never gets"
type textarea "x"
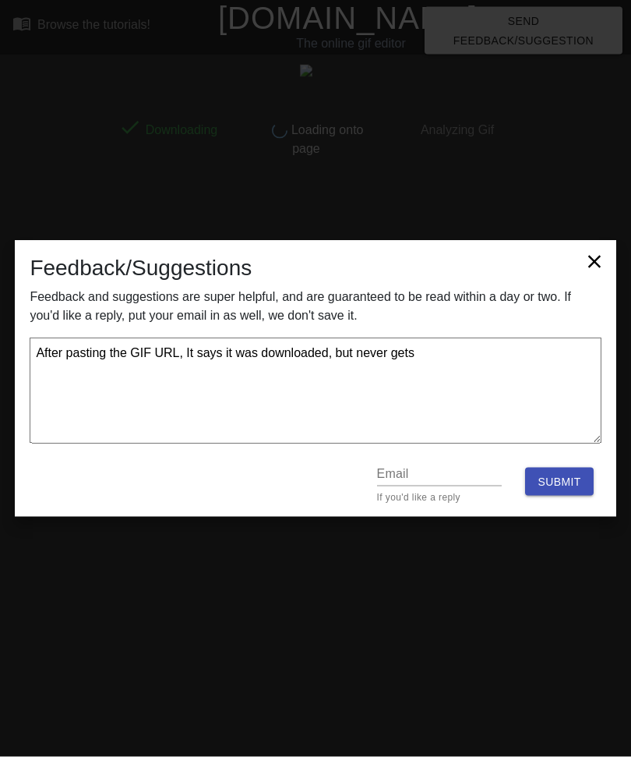
type textarea "After pasting the GIF URL, It says it was downloaded, but never gets p"
type textarea "x"
type textarea "After pasting the GIF URL, It says it was downloaded, but never gets pa"
type textarea "x"
type textarea "After pasting the GIF URL, It says it was downloaded, but never gets pas"
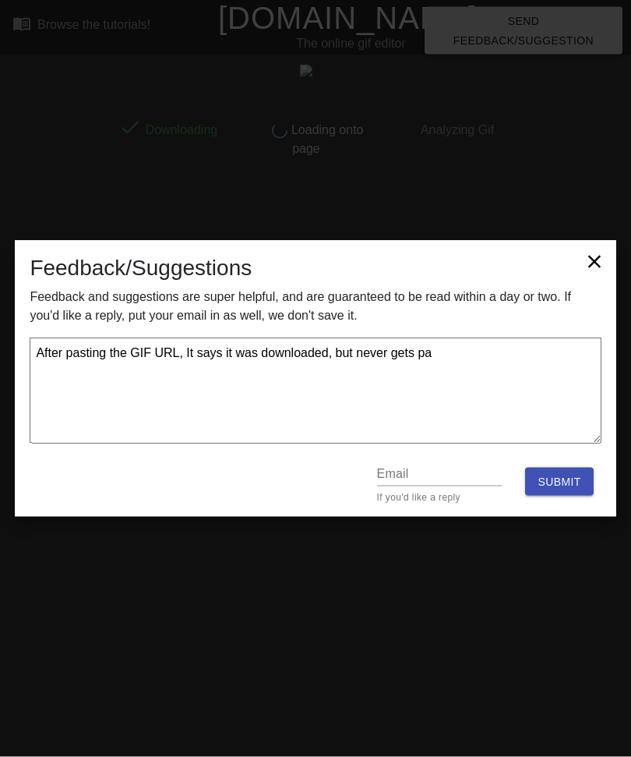
type textarea "x"
type textarea "After pasting the GIF URL, It says it was downloaded, but never gets pass"
type textarea "x"
type textarea "After pasting the GIF URL, It says it was downloaded, but never gets passe"
type textarea "x"
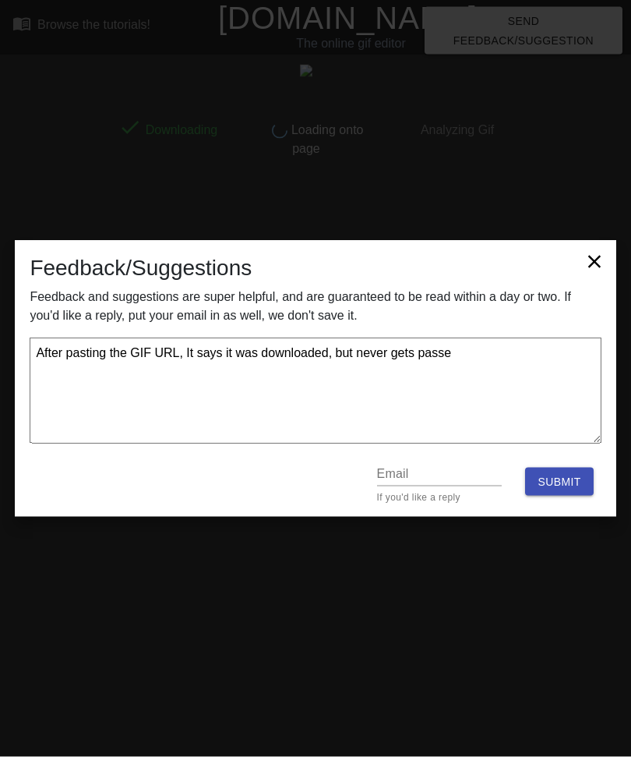
type textarea "After pasting the GIF URL, It says it was downloaded, but never gets passed"
type textarea "x"
type textarea "After pasting the GIF URL, It says it was downloaded, but never gets passed"
type textarea "x"
type textarea "After pasting the GIF URL, It says it was downloaded, but never gets passed t"
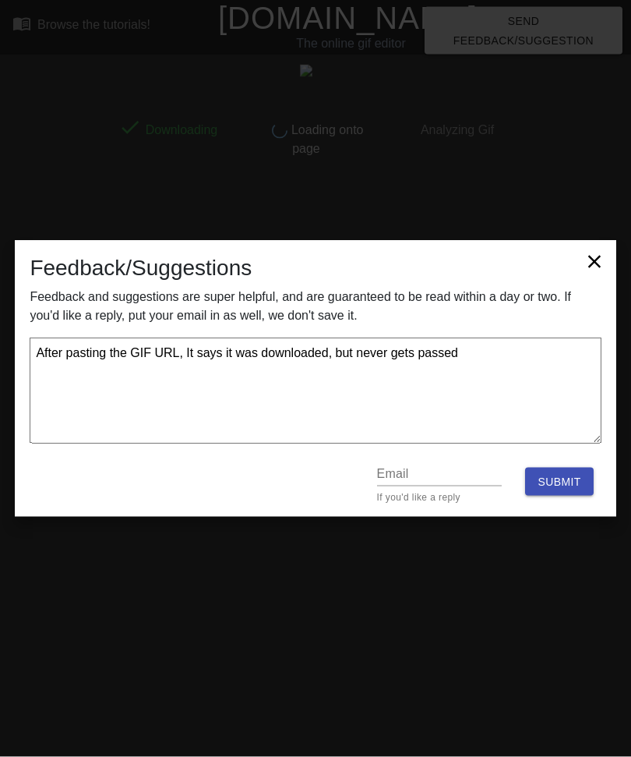
type textarea "x"
type textarea "After pasting the GIF URL, It says it was downloaded, but never gets passed th"
type textarea "x"
type textarea "After pasting the GIF URL, It says it was downloaded, but never gets passed the"
type textarea "x"
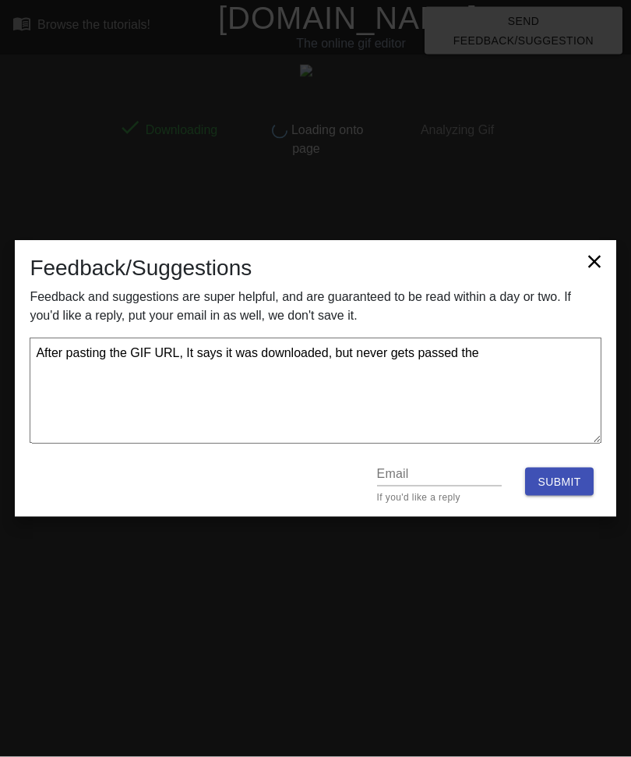
type textarea "After pasting the GIF URL, It says it was downloaded, but never gets passed the"
type textarea "x"
type textarea "After pasting the GIF URL, It says it was downloaded, but never gets passed the…"
type textarea "x"
type textarea "After pasting the GIF URL, It says it was downloaded, but never gets passed the…"
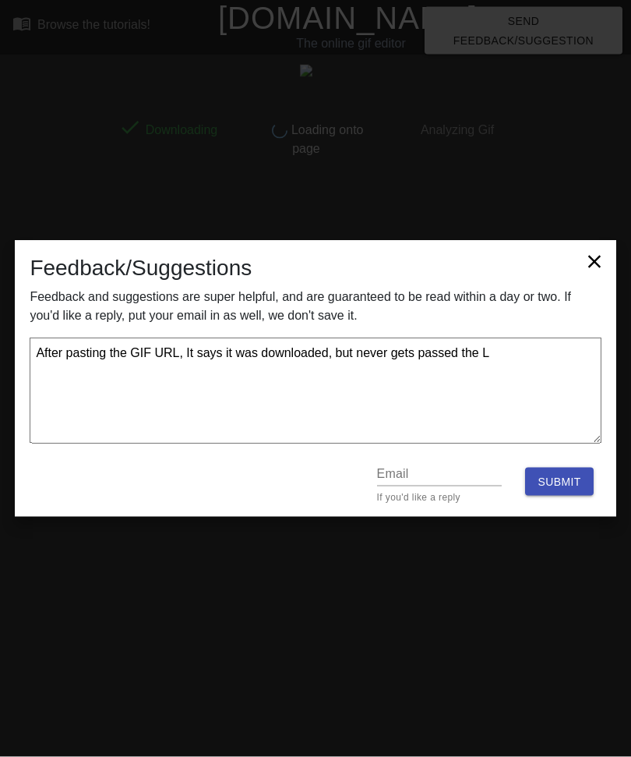
type textarea "x"
type textarea "After pasting the GIF URL, It says it was downloaded, but never gets passed the…"
type textarea "x"
type textarea "After pasting the GIF URL, It says it was downloaded, but never gets passed the…"
type textarea "x"
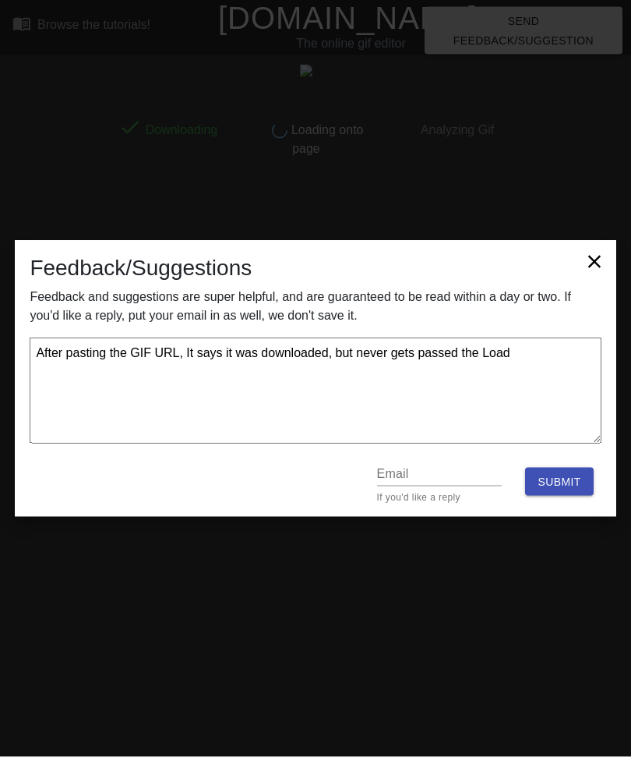
type textarea "After pasting the GIF URL, It says it was downloaded, but never gets passed the…"
type textarea "x"
type textarea "After pasting the GIF URL, It says it was downloaded, but never gets passed the…"
type textarea "x"
type textarea "After pasting the GIF URL, It says it was downloaded, but never gets passed the…"
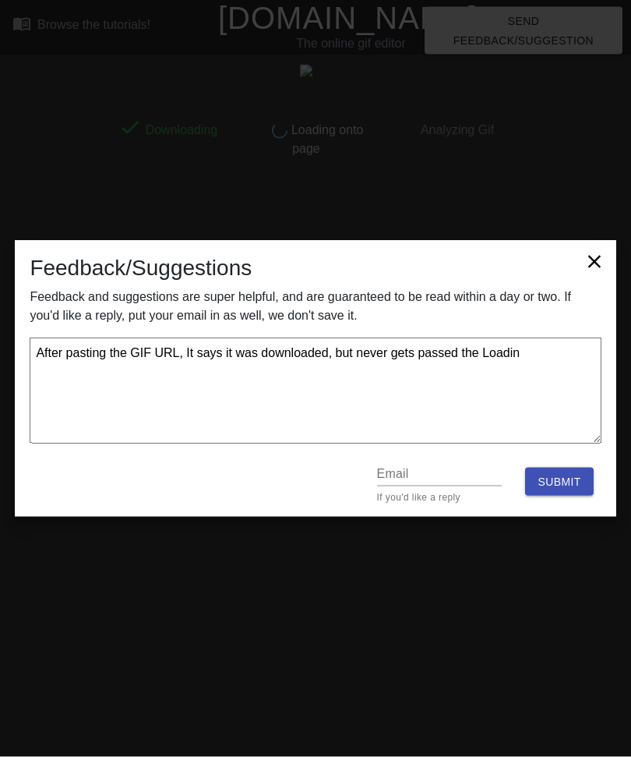
type textarea "x"
type textarea "After pasting the GIF URL, It says it was downloaded, but never gets passed the…"
type textarea "x"
type textarea "After pasting the GIF URL, It says it was downloaded, but never gets passed the…"
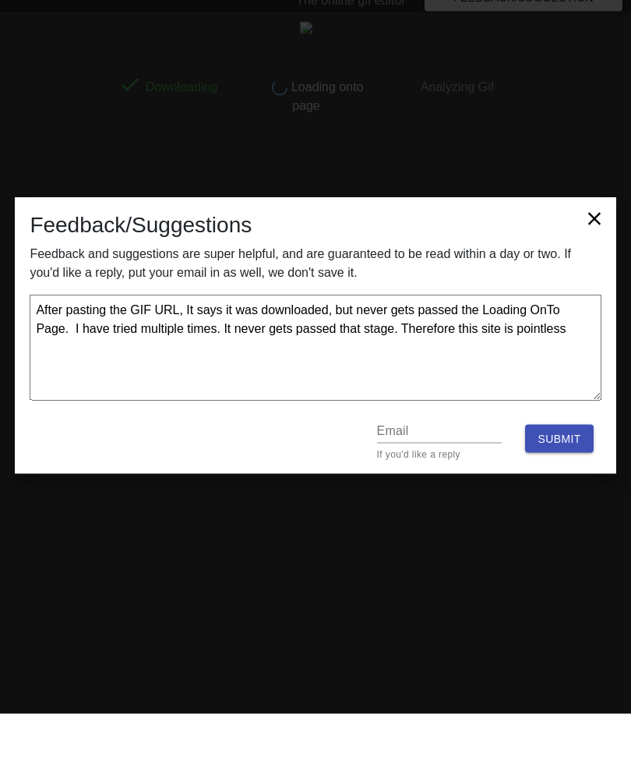
click at [440, 461] on input "text" at bounding box center [439, 473] width 125 height 25
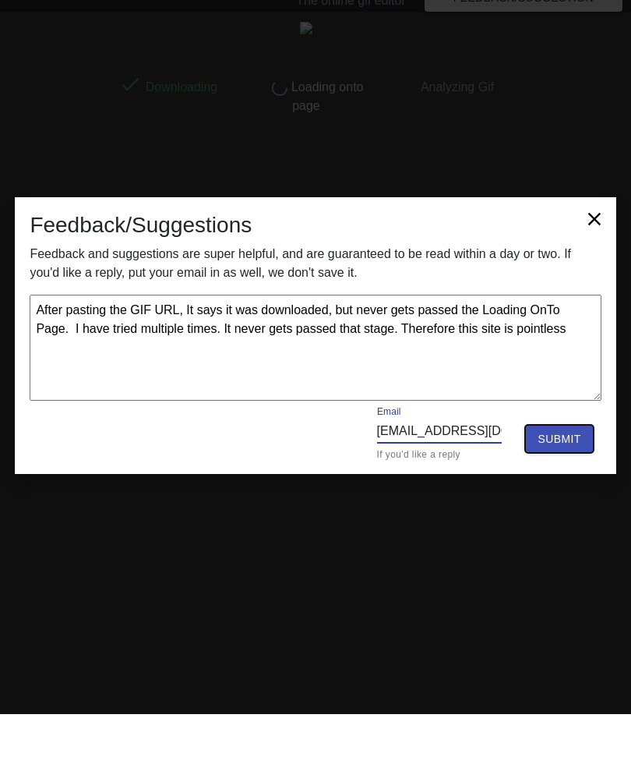
click at [570, 468] on button "Submit" at bounding box center [559, 482] width 68 height 29
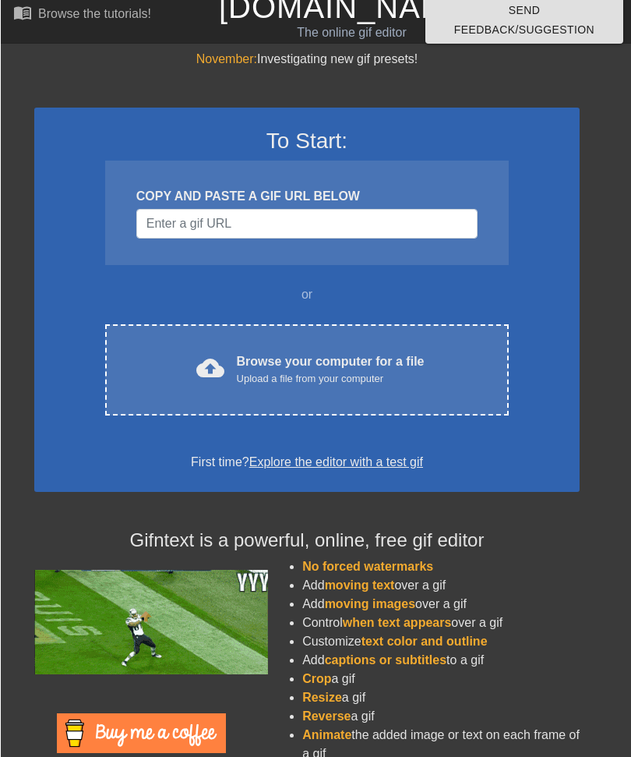
scroll to position [40, 0]
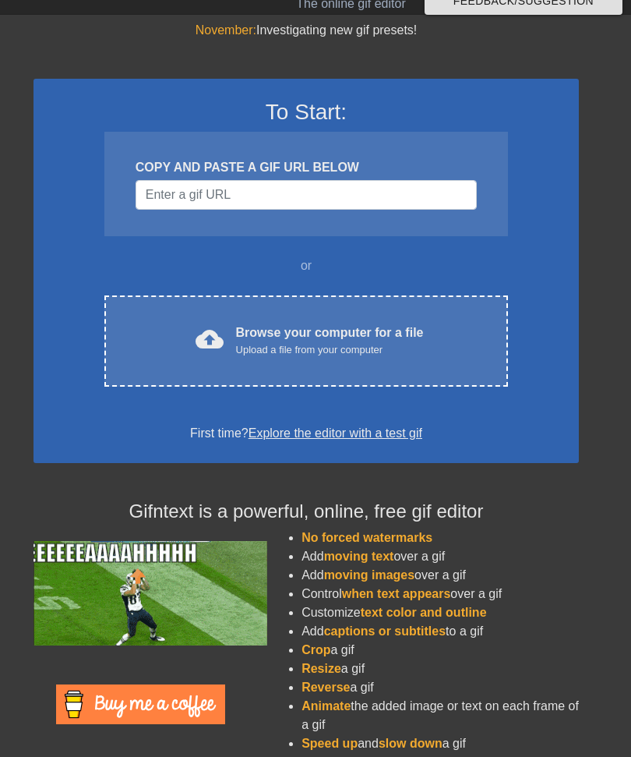
click at [381, 451] on div "To Start: COPY AND PASTE A GIF URL BELOW or cloud_upload Browse your computer f…" at bounding box center [307, 271] width 546 height 384
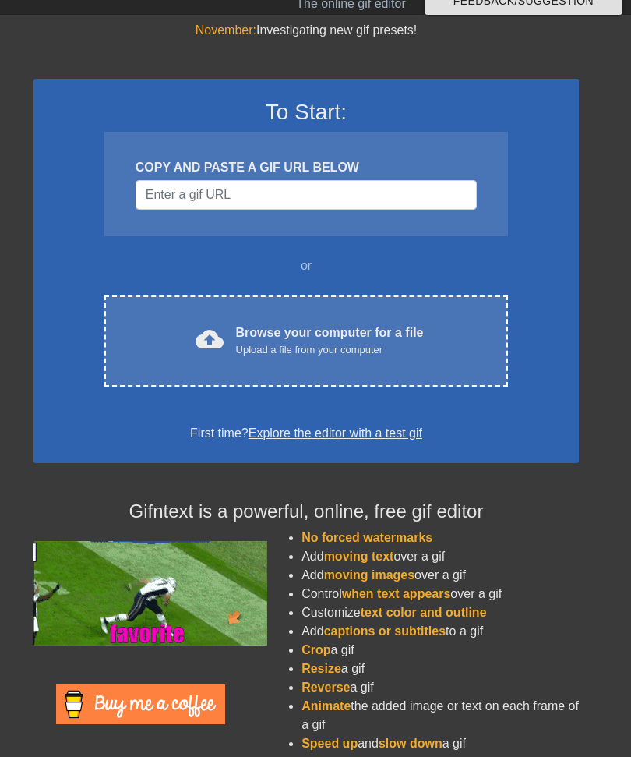
click at [346, 448] on div "To Start: COPY AND PASTE A GIF URL BELOW or cloud_upload Browse your computer f…" at bounding box center [307, 271] width 546 height 384
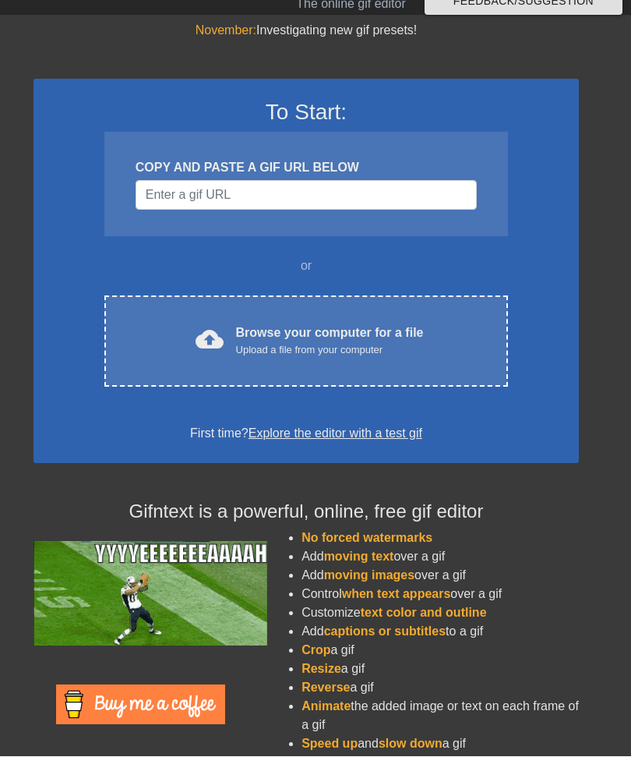
click at [321, 437] on link "Explore the editor with a test gif" at bounding box center [336, 433] width 174 height 13
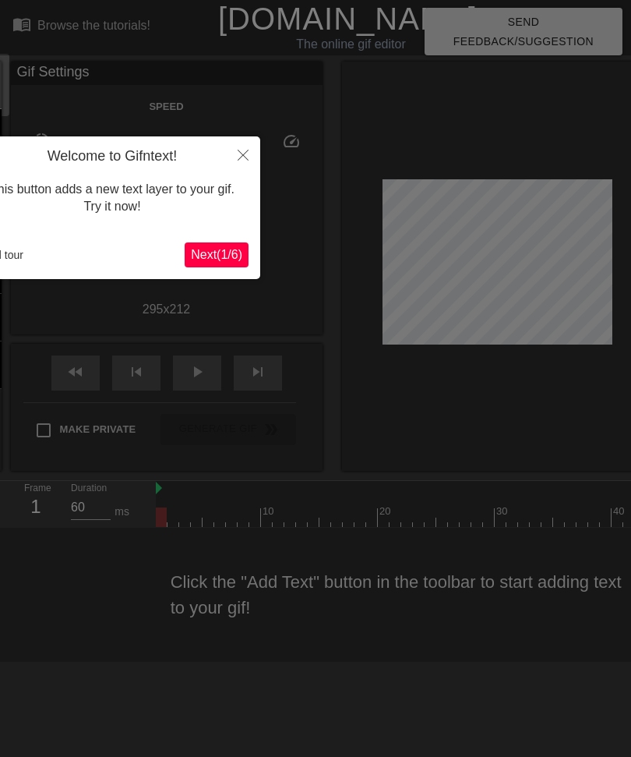
click at [224, 252] on span "Next ( 1 / 6 )" at bounding box center [216, 254] width 51 height 13
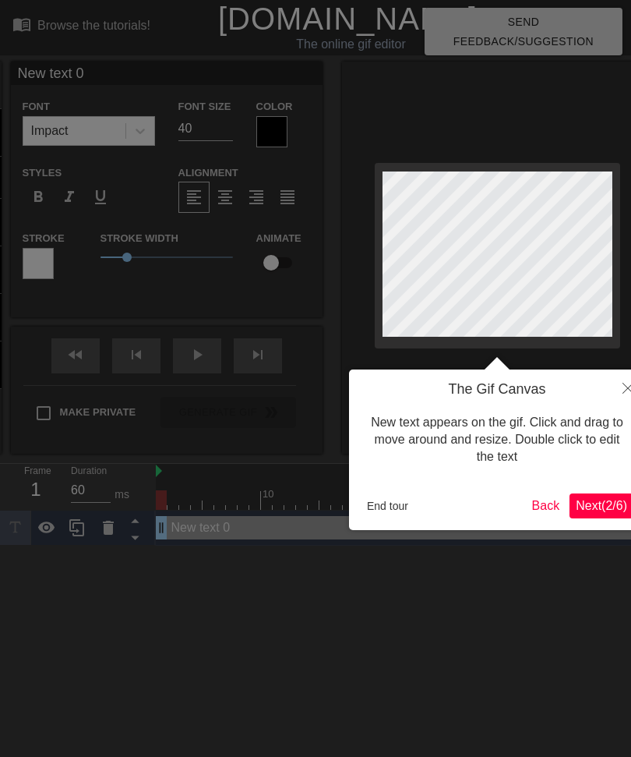
click at [609, 500] on span "Next ( 2 / 6 )" at bounding box center [601, 505] width 51 height 13
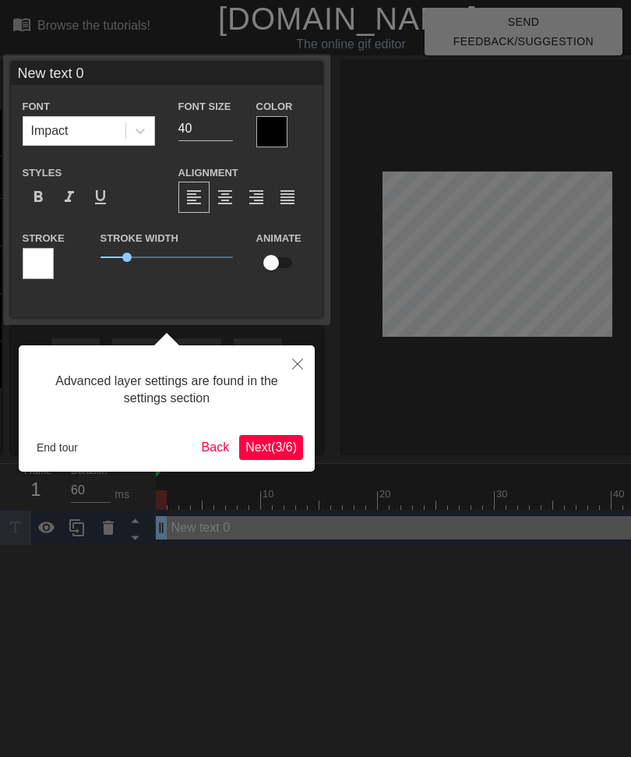
click at [274, 447] on span "Next ( 3 / 6 )" at bounding box center [271, 446] width 51 height 13
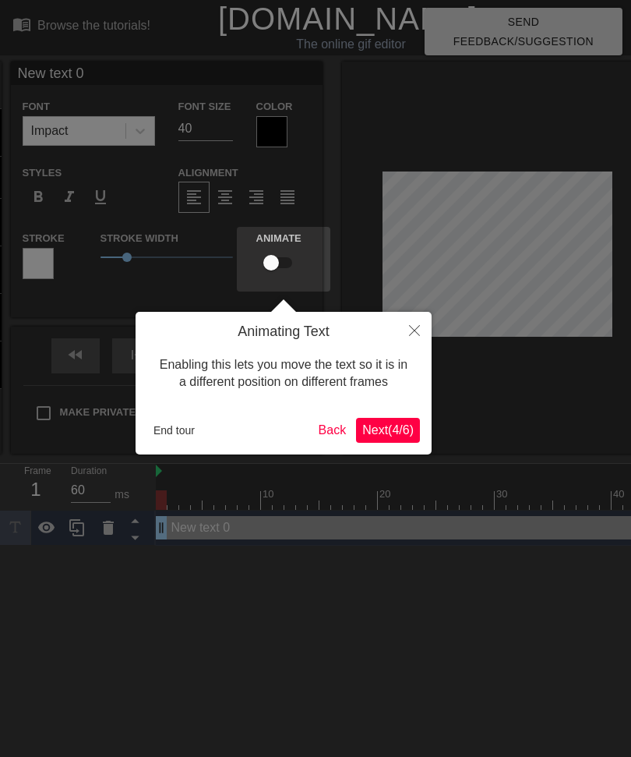
click at [386, 435] on span "Next ( 4 / 6 )" at bounding box center [387, 429] width 51 height 13
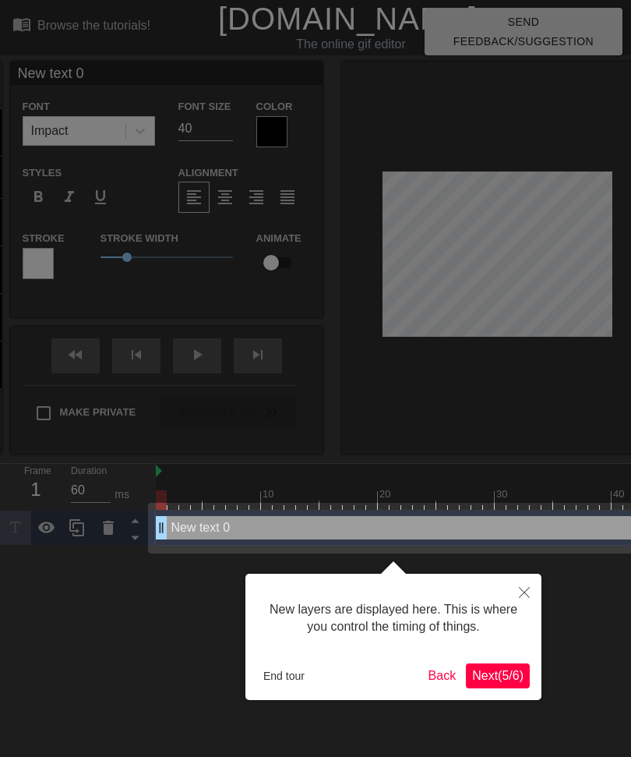
click at [482, 671] on span "Next ( 5 / 6 )" at bounding box center [497, 675] width 51 height 13
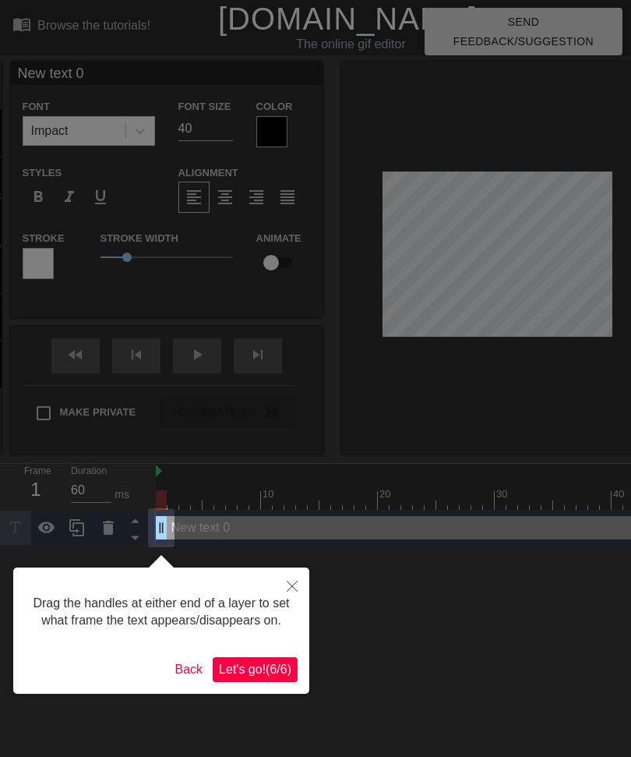
click at [269, 676] on span "Let's go! ( 6 / 6 )" at bounding box center [255, 668] width 72 height 13
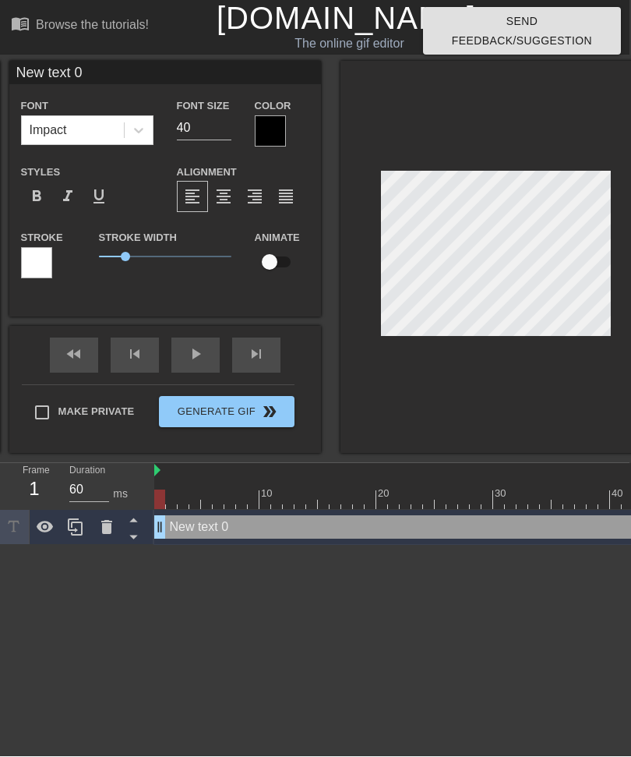
scroll to position [0, 3]
type input "New txt 0"
type textarea "New txt 0"
type input "New xt 0"
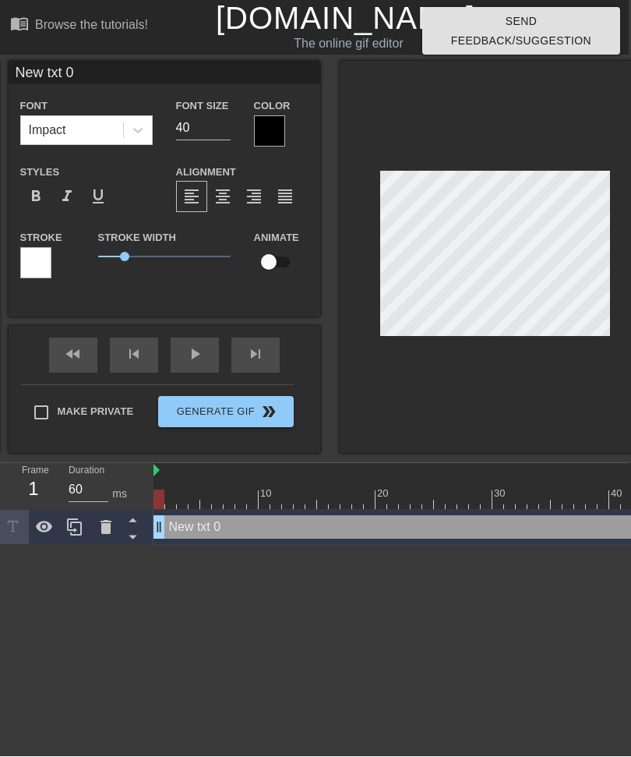
type textarea "New xt 0"
type input "New"
type textarea "Ne"
type input "Ne"
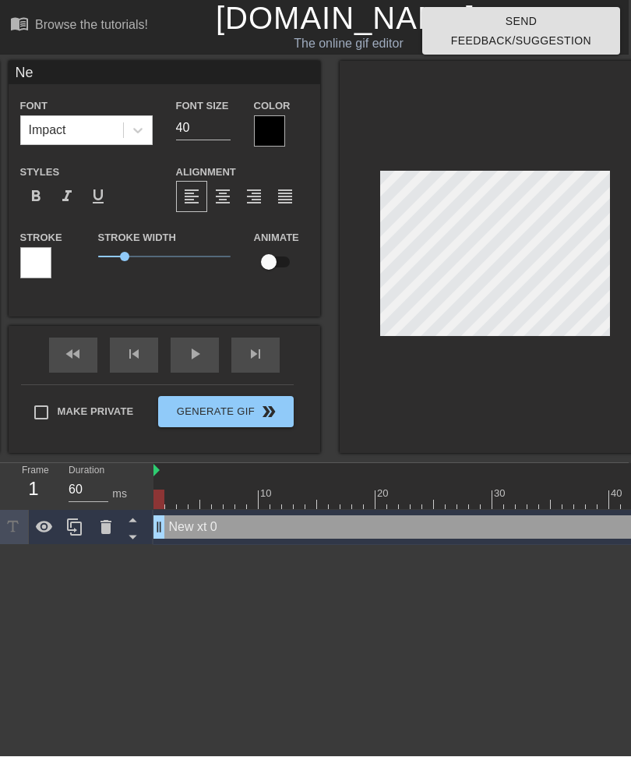
scroll to position [0, 0]
type textarea "N"
type input "N"
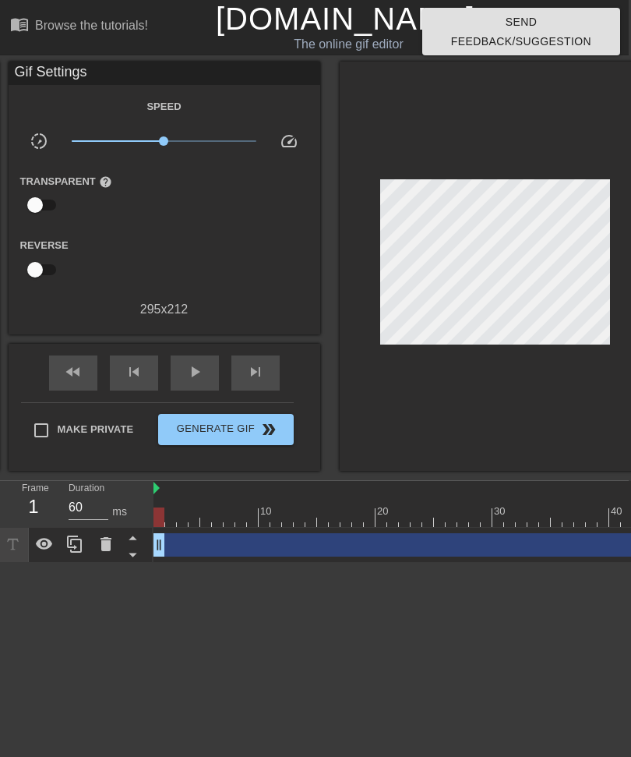
click at [194, 420] on span "Generate Gif double_arrow" at bounding box center [225, 429] width 122 height 19
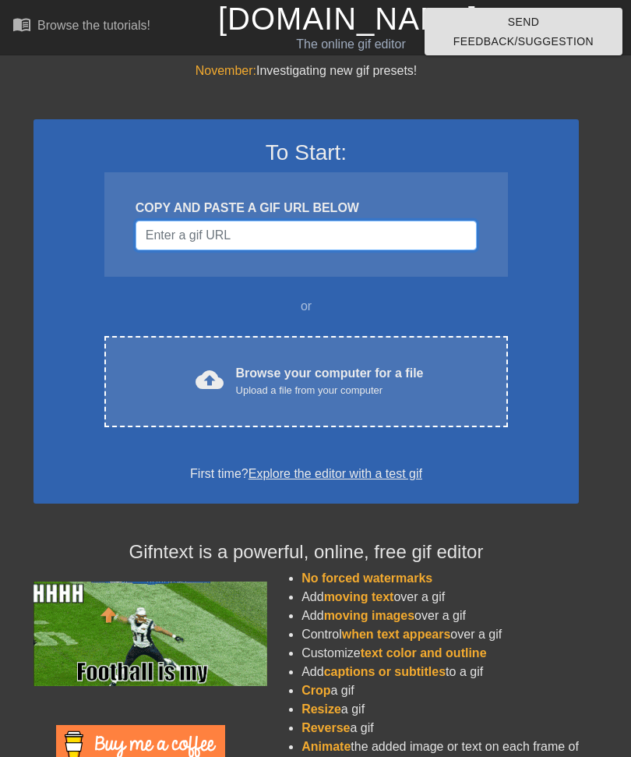
click at [309, 241] on input "Username" at bounding box center [306, 236] width 341 height 30
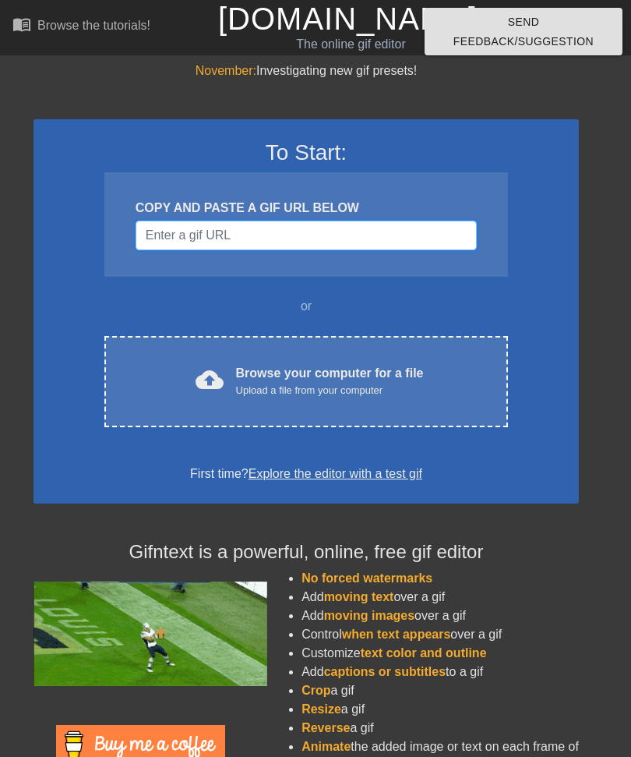
click at [242, 234] on input "Username" at bounding box center [306, 236] width 341 height 30
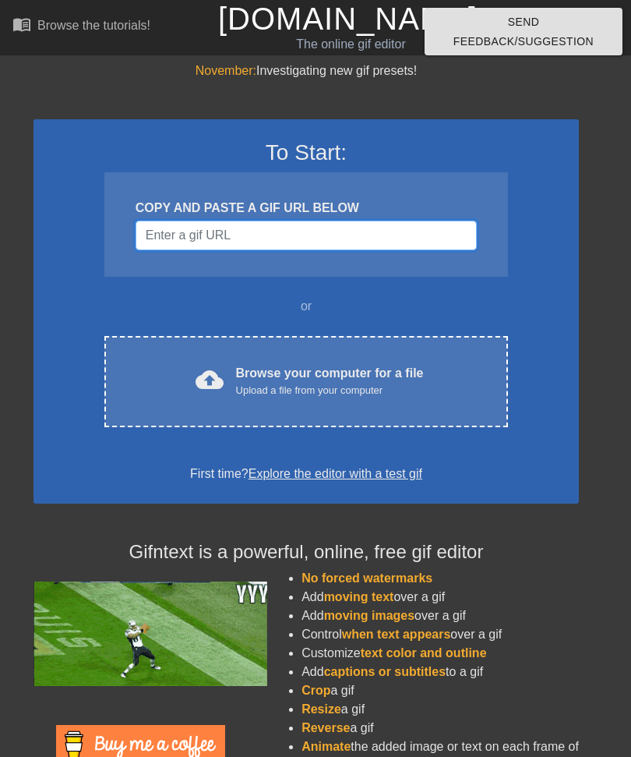
paste input "[URL][DOMAIN_NAME]"
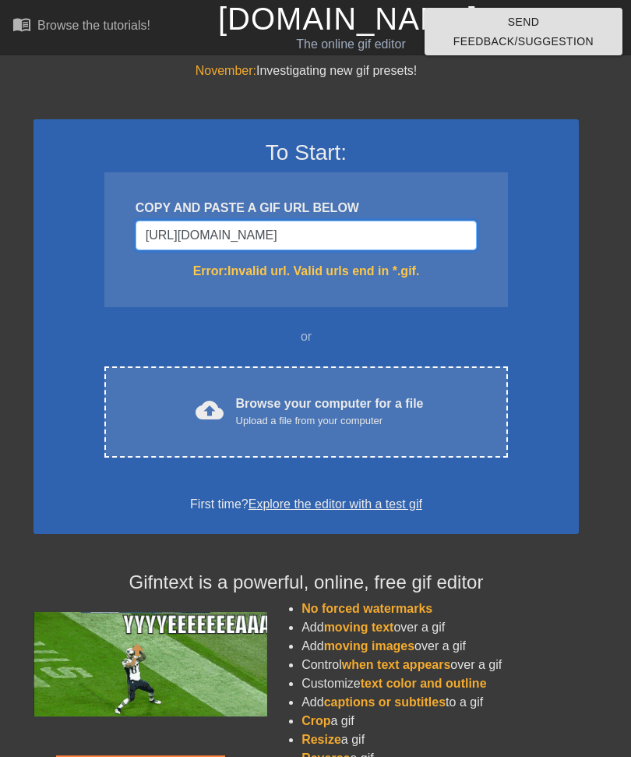
type input "[URL][DOMAIN_NAME]"
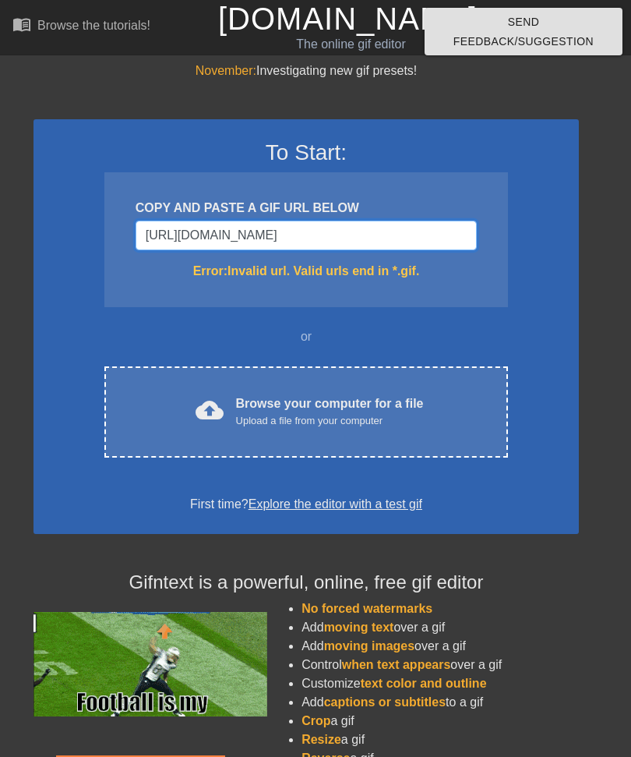
click at [437, 235] on input "[URL][DOMAIN_NAME]" at bounding box center [306, 236] width 341 height 30
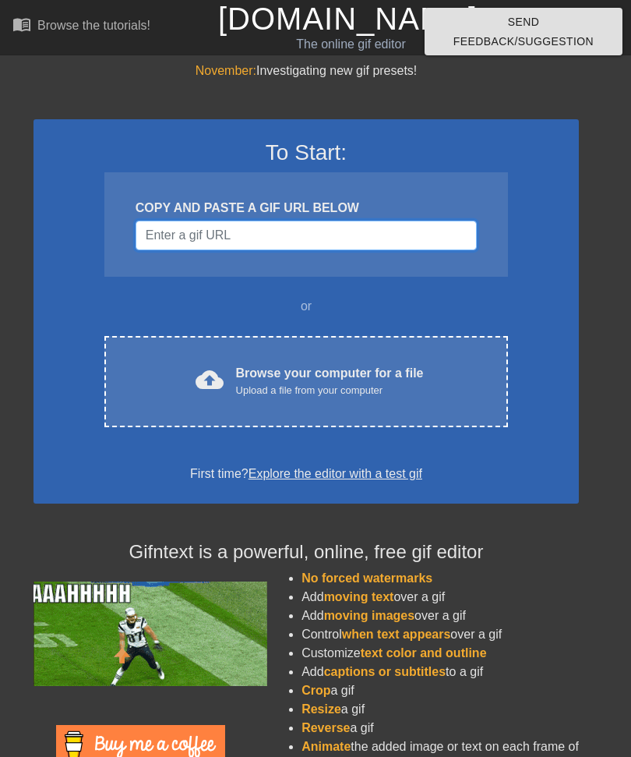
click at [334, 228] on input "Username" at bounding box center [306, 236] width 341 height 30
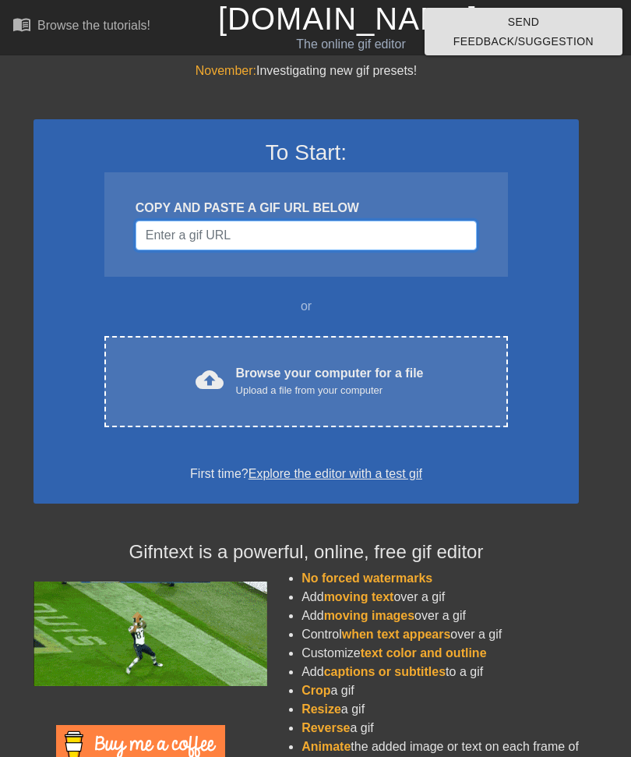
click at [257, 235] on input "Username" at bounding box center [306, 236] width 341 height 30
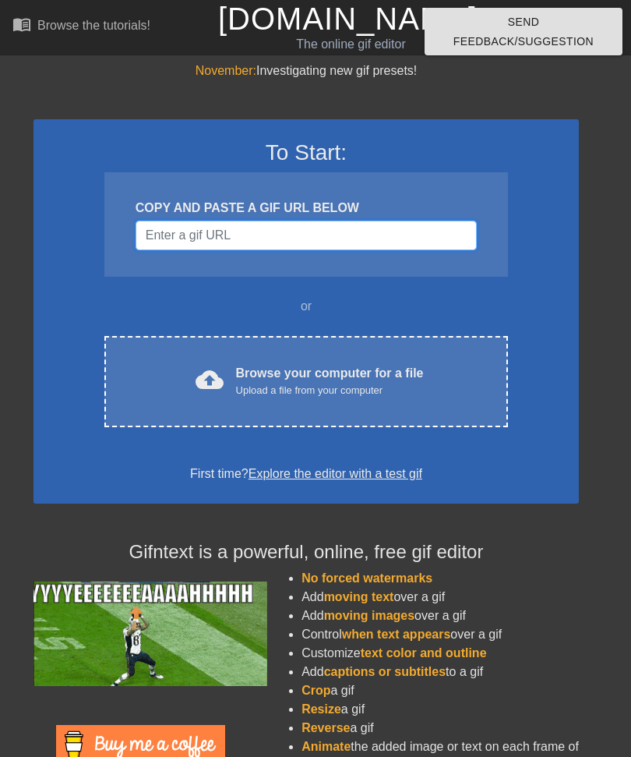
paste input "[URL][DOMAIN_NAME]"
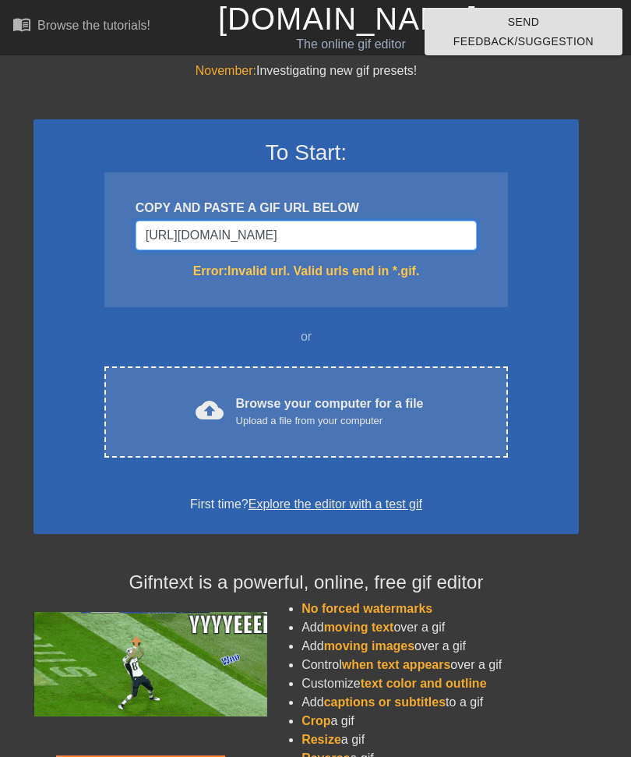
type input "[URL][DOMAIN_NAME]"
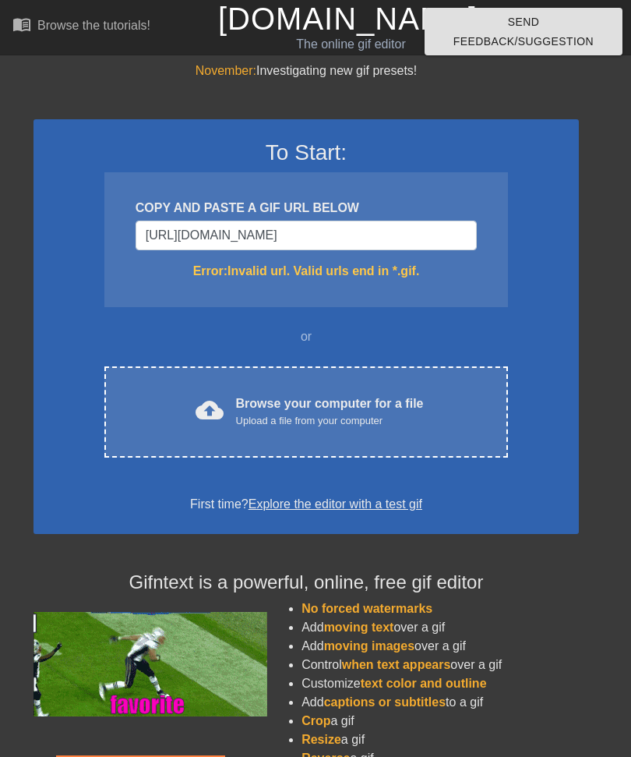
click at [424, 407] on div "Browse your computer for a file Upload a file from your computer" at bounding box center [330, 411] width 188 height 34
